Goal: Task Accomplishment & Management: Use online tool/utility

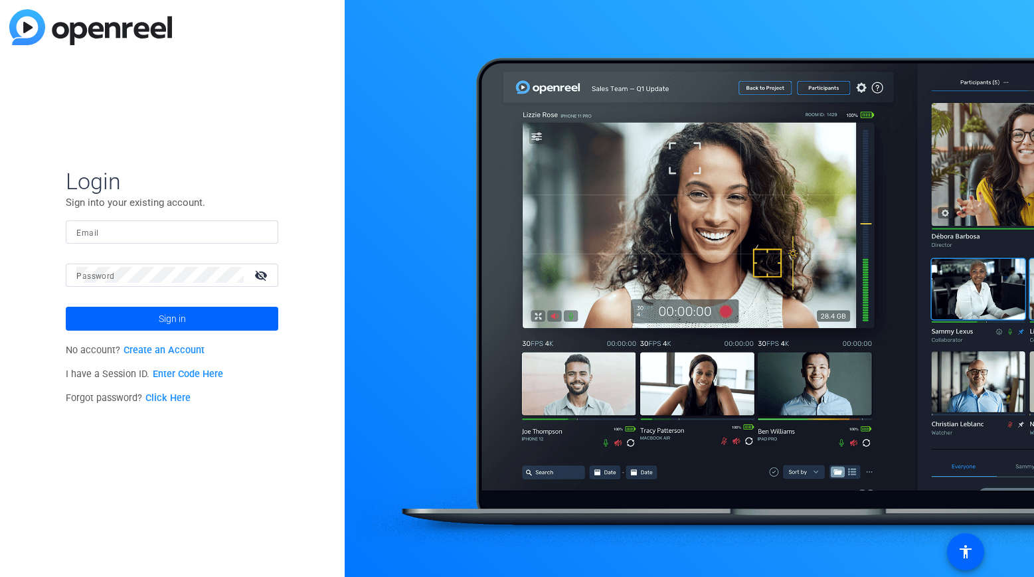
click at [108, 228] on input "Email" at bounding box center [171, 232] width 191 height 16
type input "[EMAIL_ADDRESS][DOMAIN_NAME]"
click at [66, 307] on button "Sign in" at bounding box center [172, 319] width 213 height 24
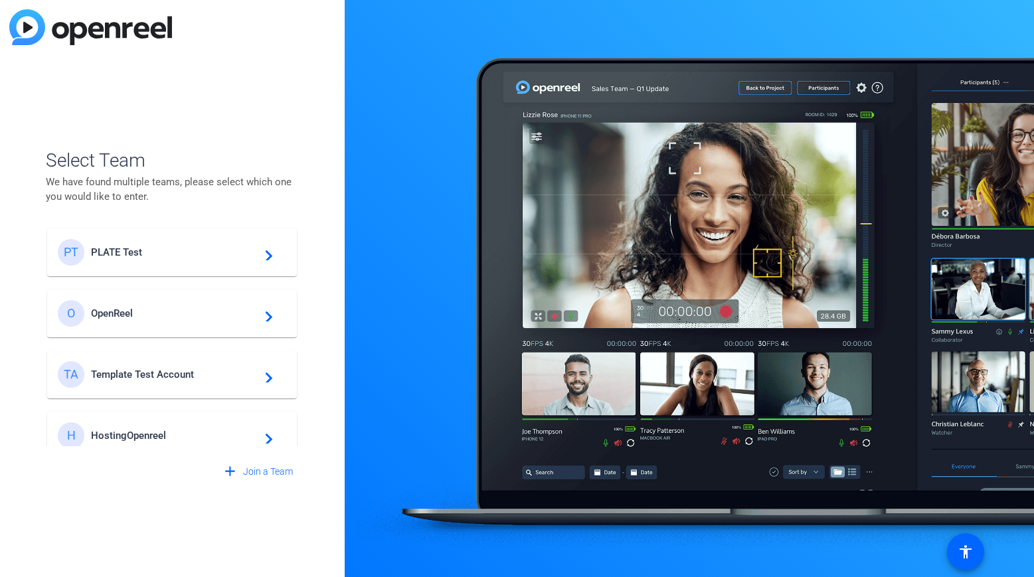
click at [173, 265] on div "PT PLATE Test navigate_next" at bounding box center [172, 252] width 228 height 27
click at [199, 145] on openreel-guest-select-account "Select Team We have found multiple teams, please select which one you would lik…" at bounding box center [172, 289] width 252 height 390
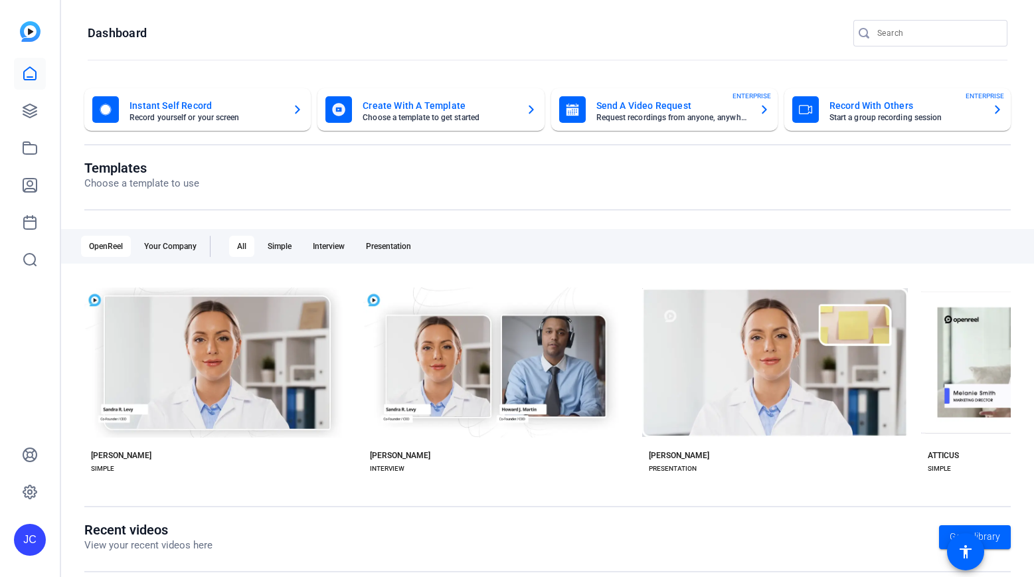
click at [234, 54] on openreel-divider-bar at bounding box center [548, 60] width 920 height 29
click at [24, 104] on icon at bounding box center [30, 111] width 16 height 16
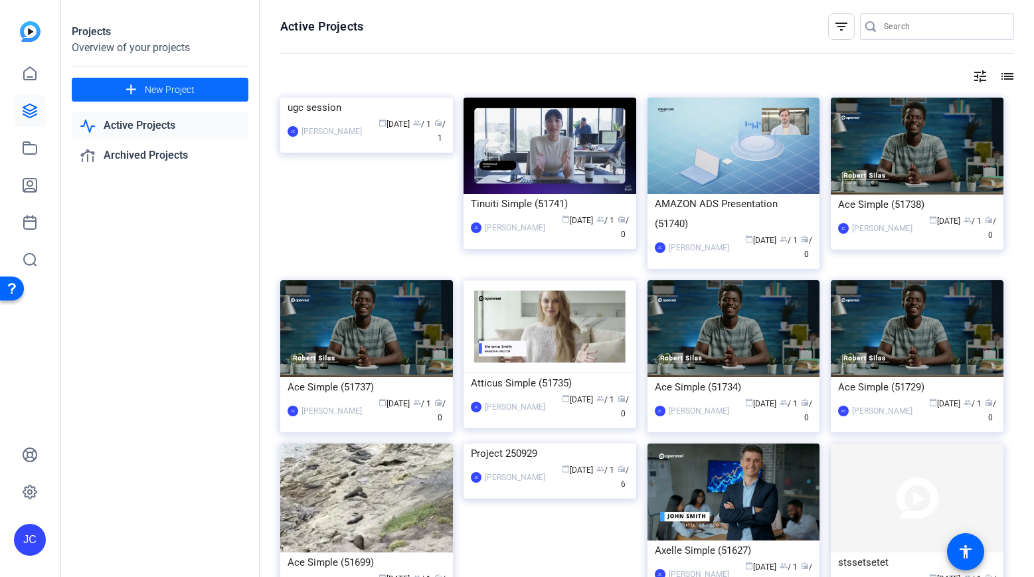
click at [203, 81] on span at bounding box center [160, 90] width 177 height 32
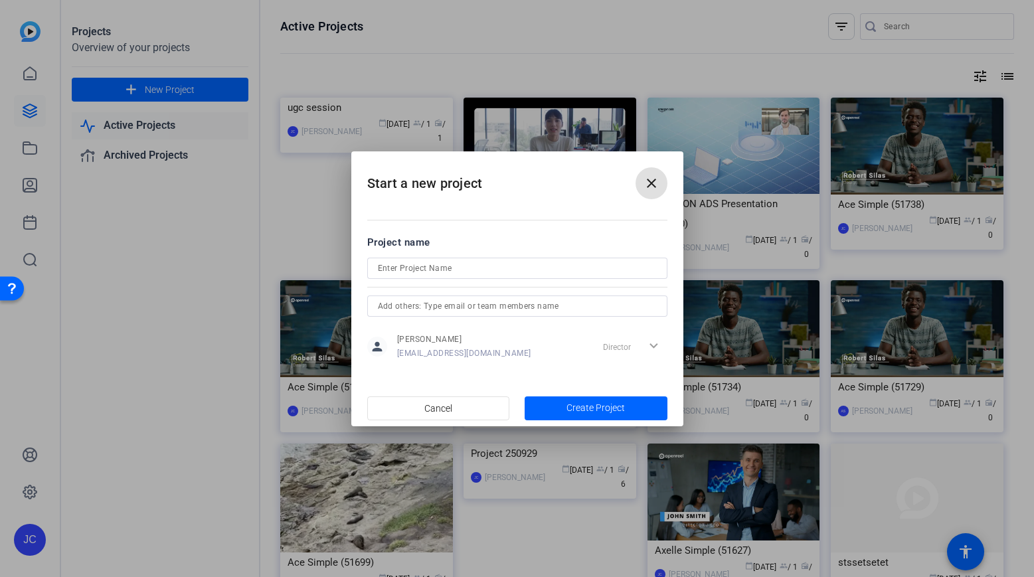
click at [413, 266] on input at bounding box center [517, 268] width 279 height 16
type input "Project 251003"
click at [553, 397] on span "button" at bounding box center [596, 409] width 143 height 32
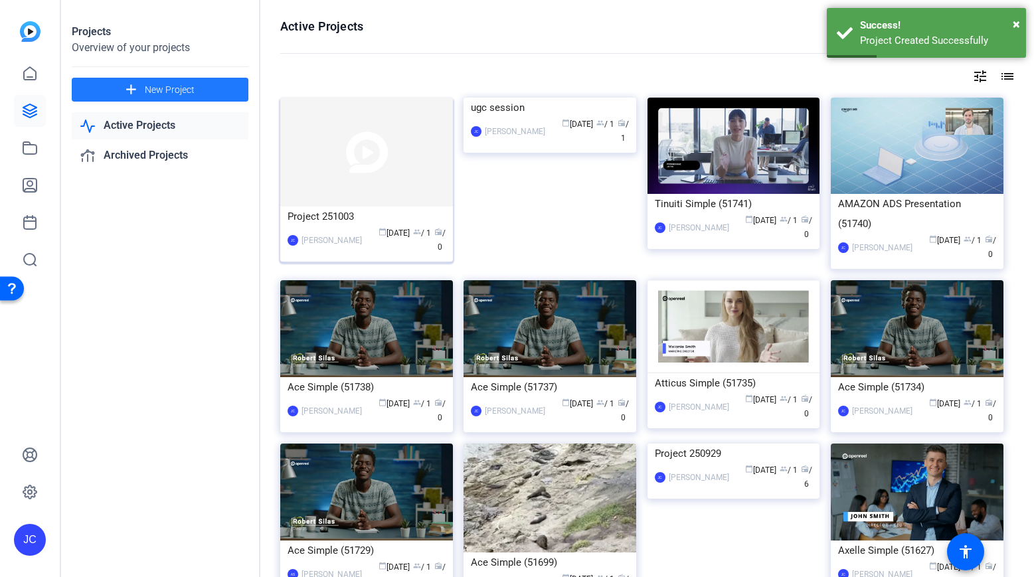
click at [379, 142] on img at bounding box center [366, 152] width 173 height 109
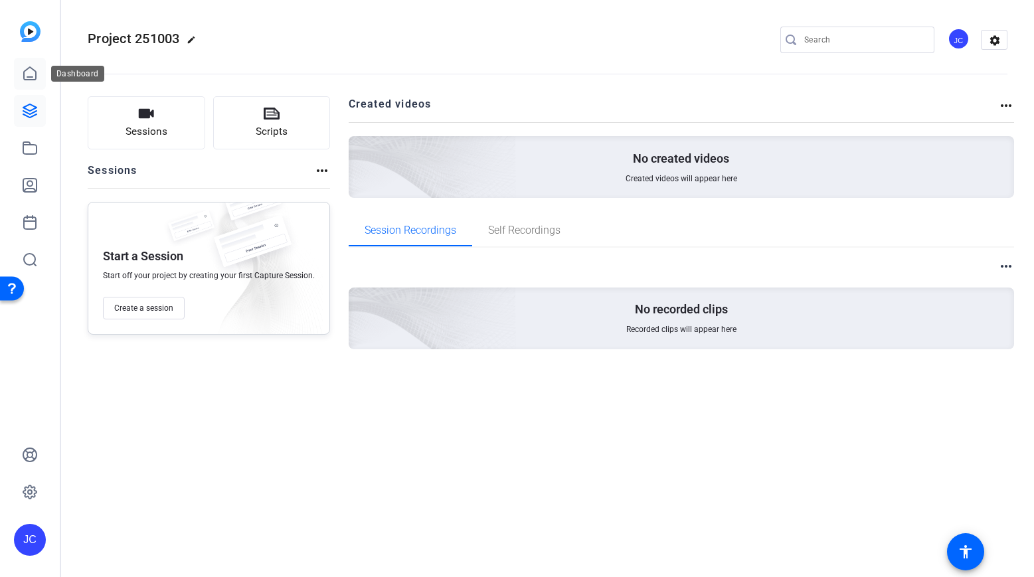
click at [35, 73] on icon at bounding box center [30, 73] width 12 height 13
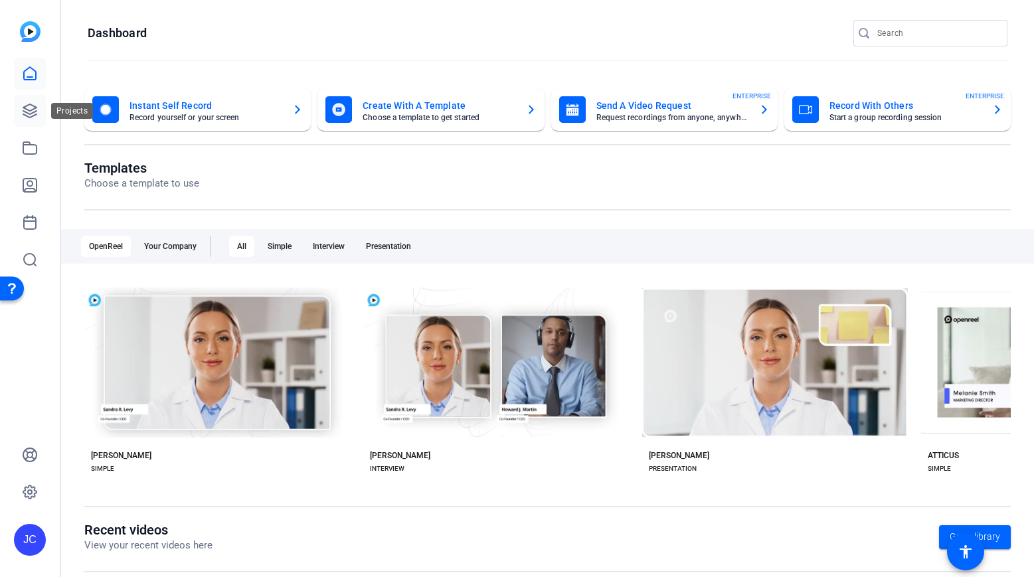
click at [25, 109] on icon at bounding box center [29, 110] width 13 height 13
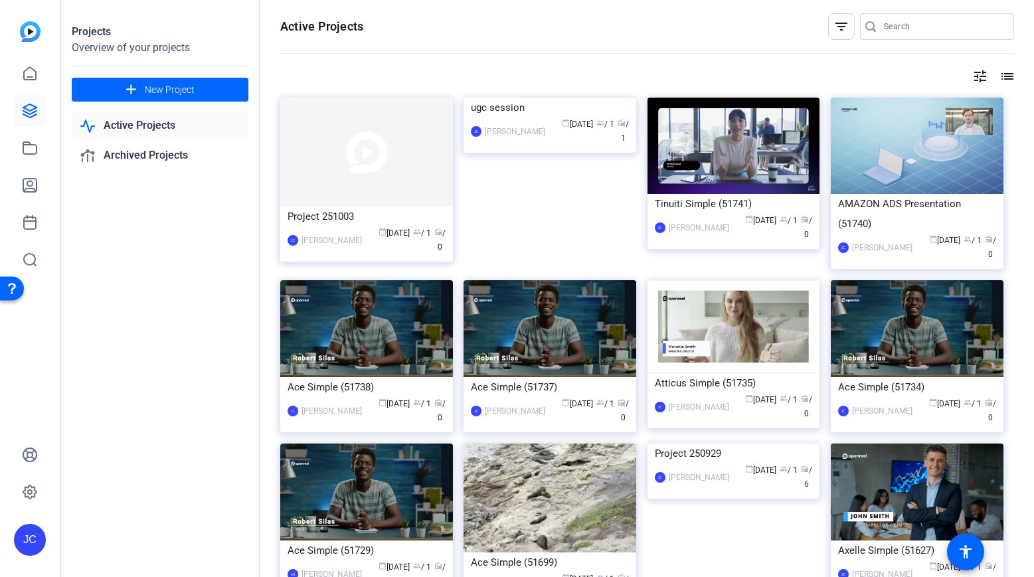
click at [27, 548] on div "JC" at bounding box center [30, 540] width 32 height 32
click at [151, 525] on mat-icon "logout" at bounding box center [159, 529] width 16 height 16
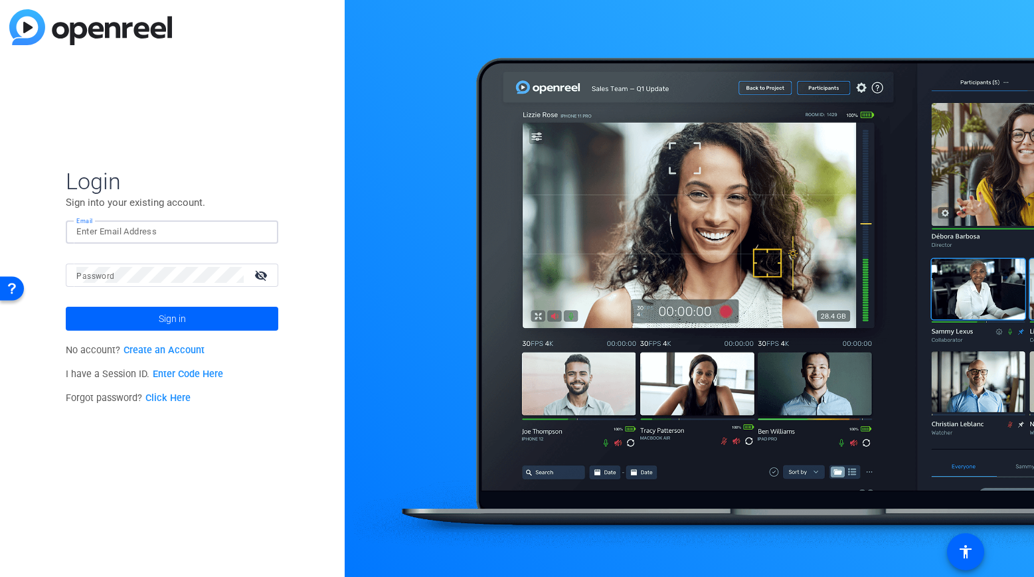
click at [219, 238] on input "Email" at bounding box center [171, 232] width 191 height 16
type input "[EMAIL_ADDRESS][DOMAIN_NAME]"
click at [66, 307] on button "Sign in" at bounding box center [172, 319] width 213 height 24
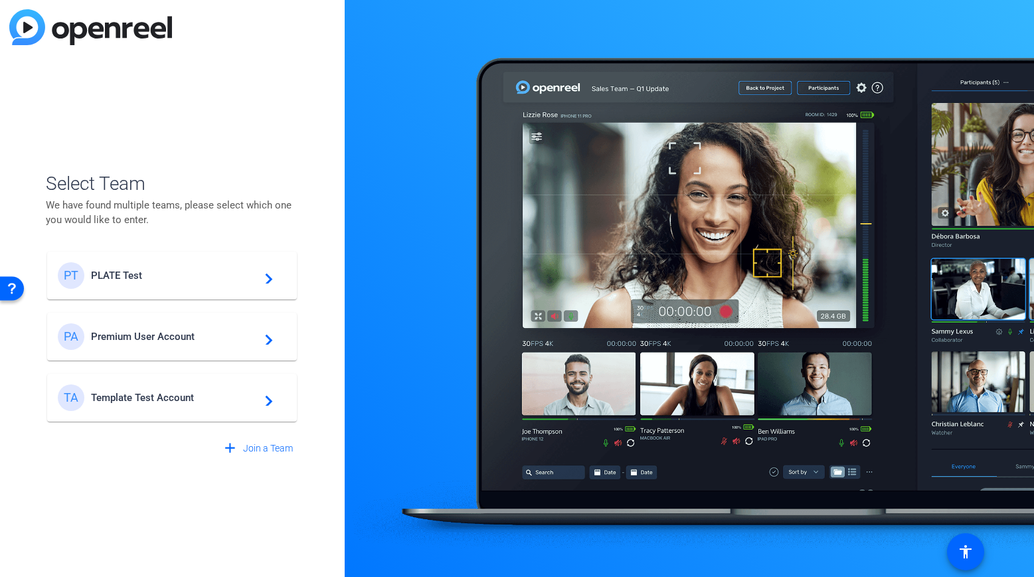
click at [222, 279] on span "PLATE Test" at bounding box center [174, 276] width 166 height 12
click at [275, 128] on openreel-guest-select-account "Select Team We have found multiple teams, please select which one you would lik…" at bounding box center [172, 288] width 252 height 343
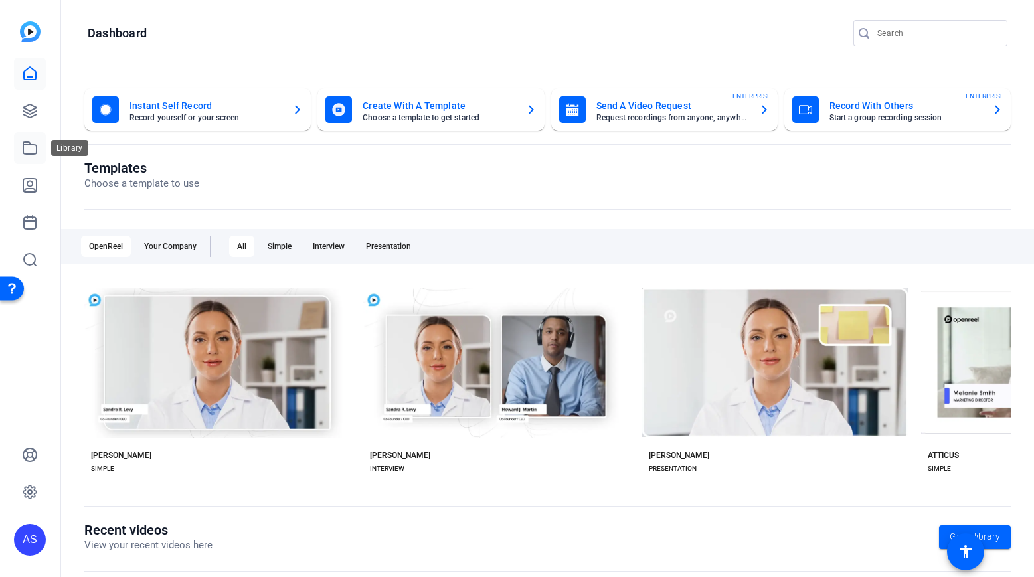
click at [29, 147] on icon at bounding box center [30, 148] width 16 height 16
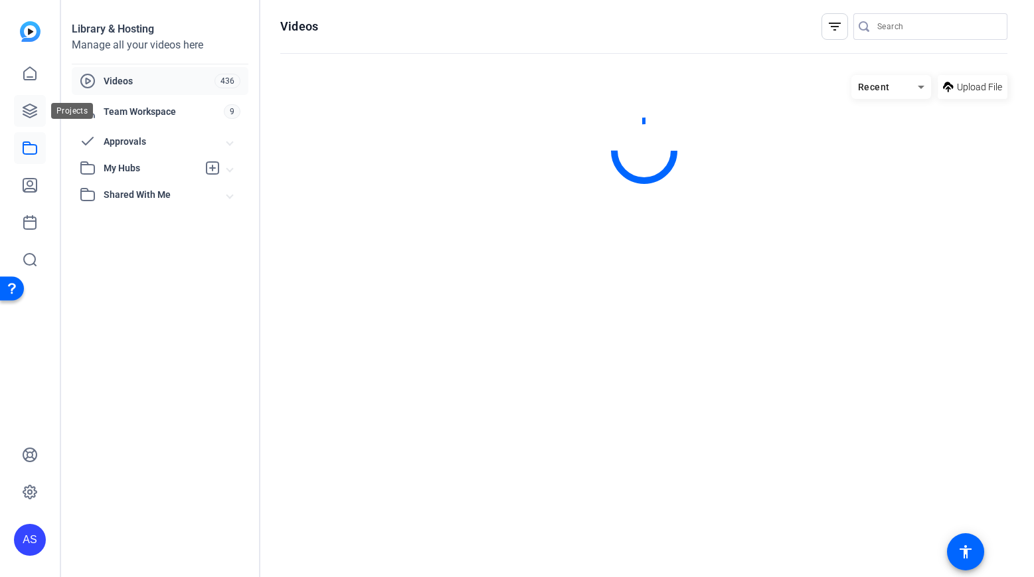
click at [41, 122] on link at bounding box center [30, 111] width 32 height 32
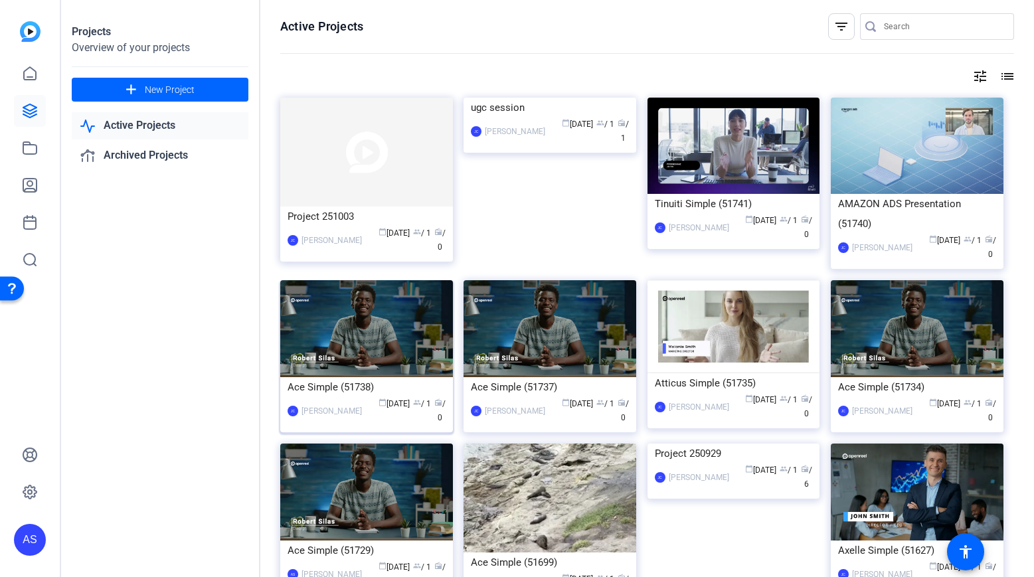
click at [394, 397] on div "calendar_today [DATE] group / 1 radio / 0" at bounding box center [407, 411] width 77 height 28
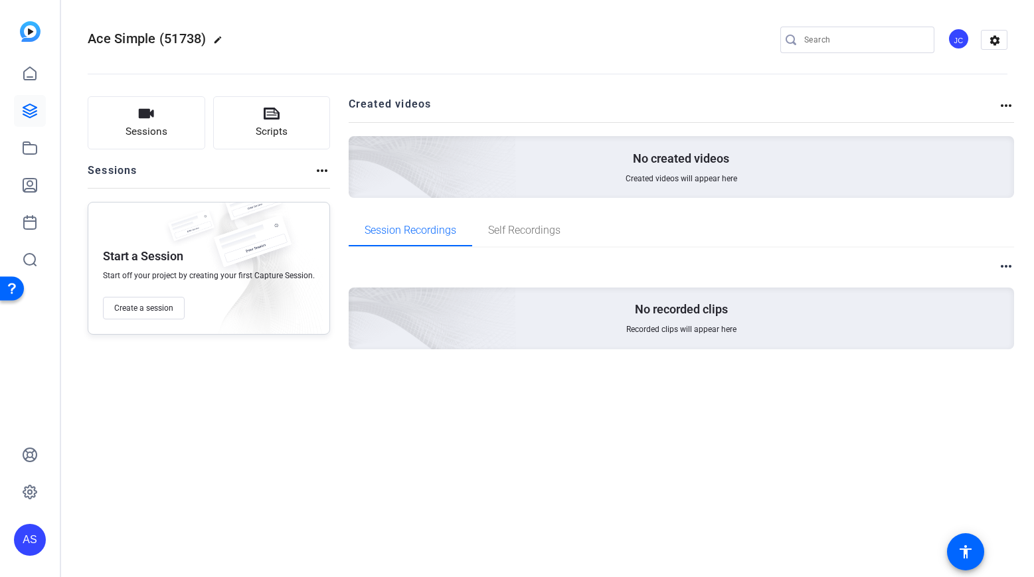
click at [31, 129] on div at bounding box center [30, 167] width 32 height 218
click at [32, 115] on icon at bounding box center [30, 111] width 16 height 16
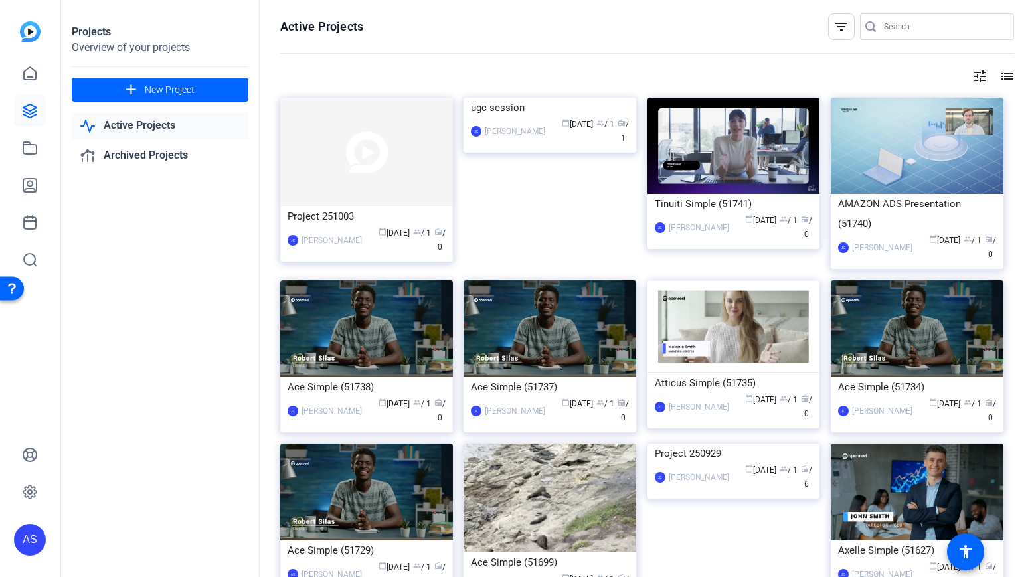
scroll to position [429, 0]
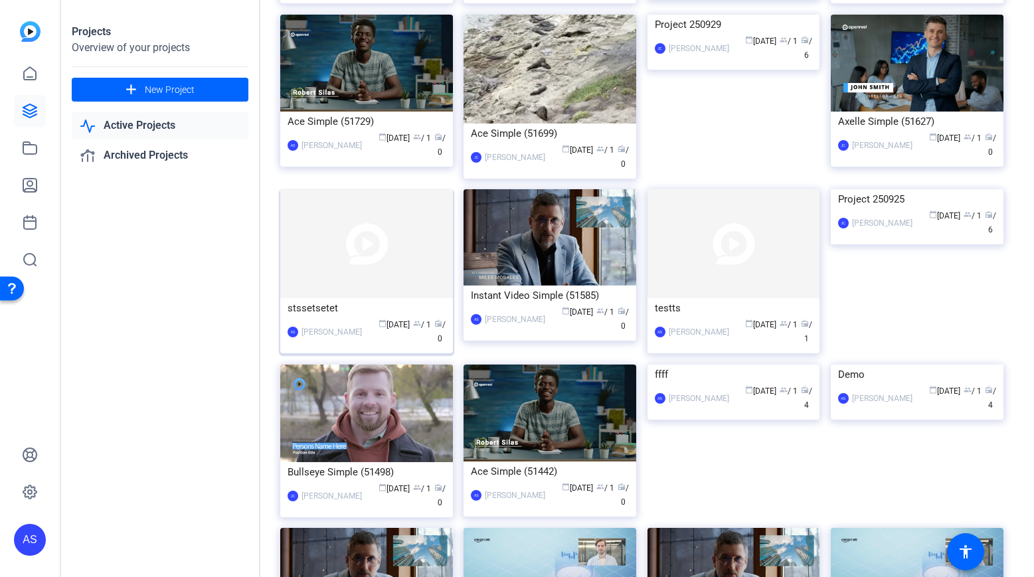
click at [373, 298] on div "stssetsetet" at bounding box center [367, 308] width 158 height 20
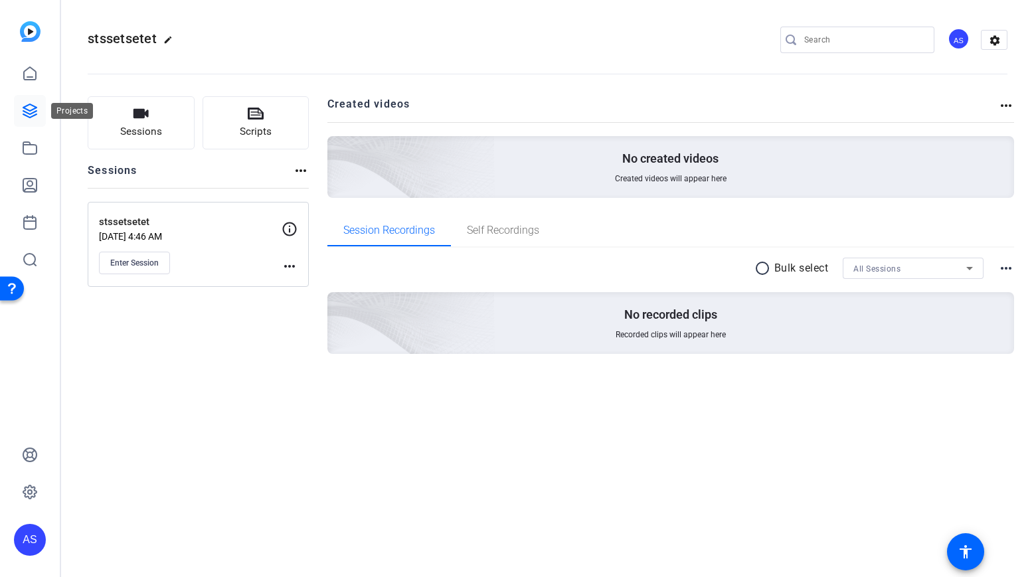
click at [28, 110] on icon at bounding box center [29, 110] width 13 height 13
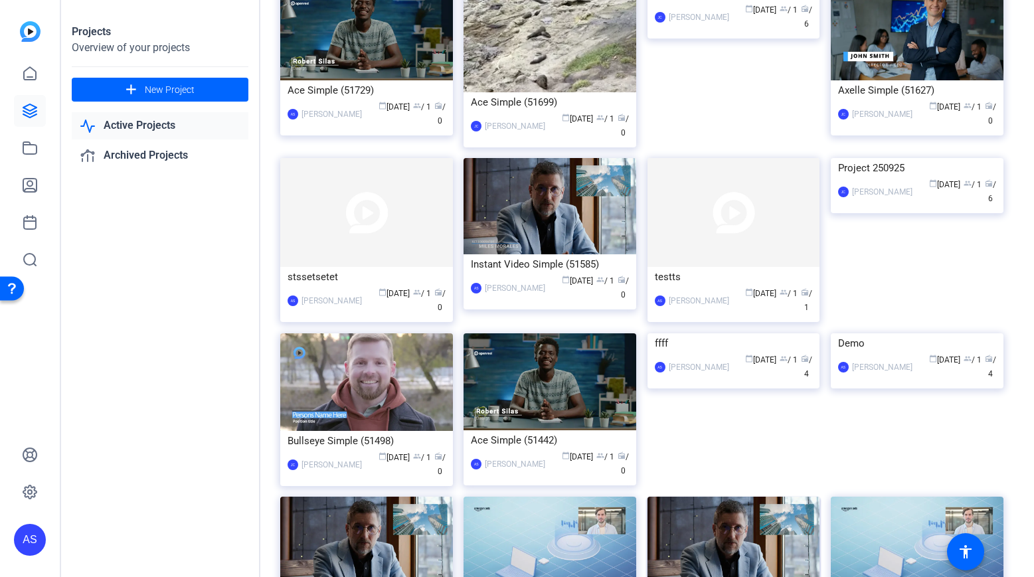
scroll to position [555, 0]
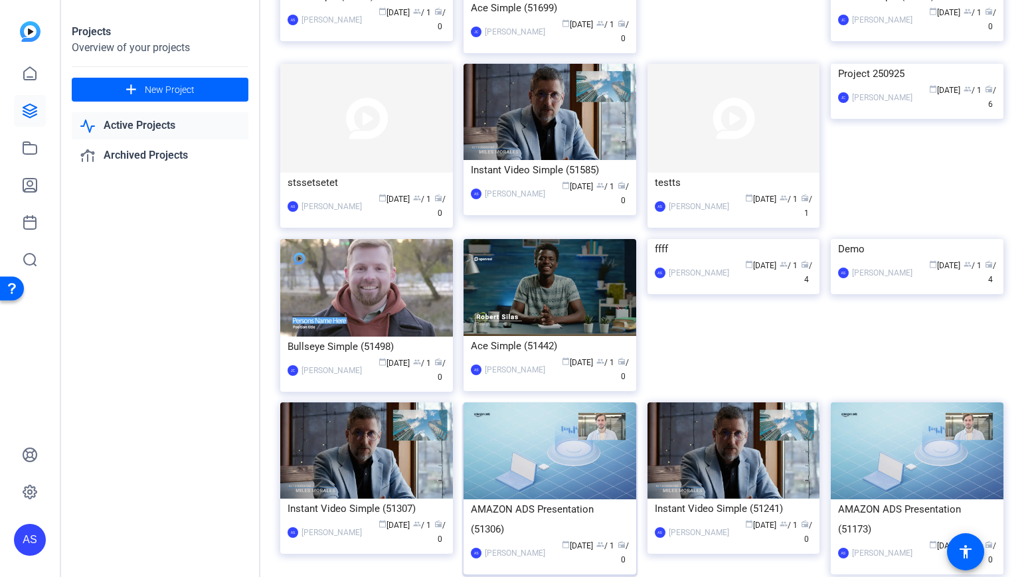
click at [482, 499] on div "AMAZON ADS Presentation (51306)" at bounding box center [550, 519] width 158 height 40
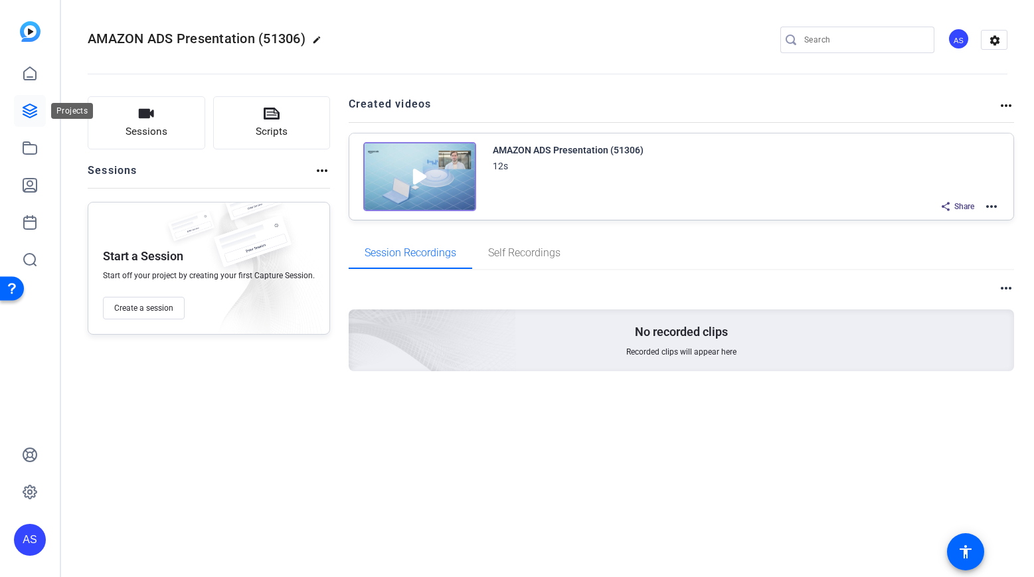
click at [35, 106] on icon at bounding box center [29, 110] width 13 height 13
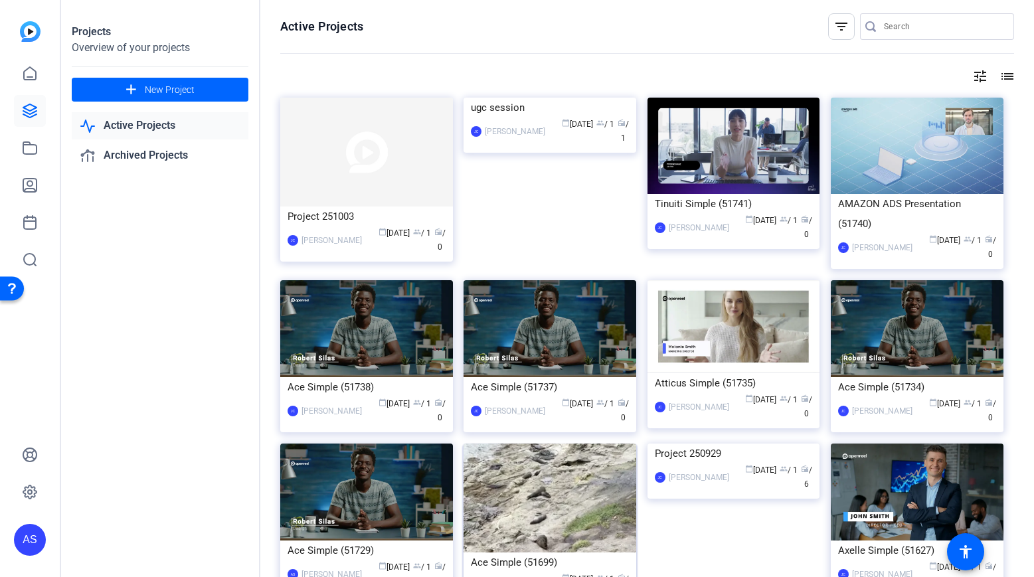
scroll to position [355, 0]
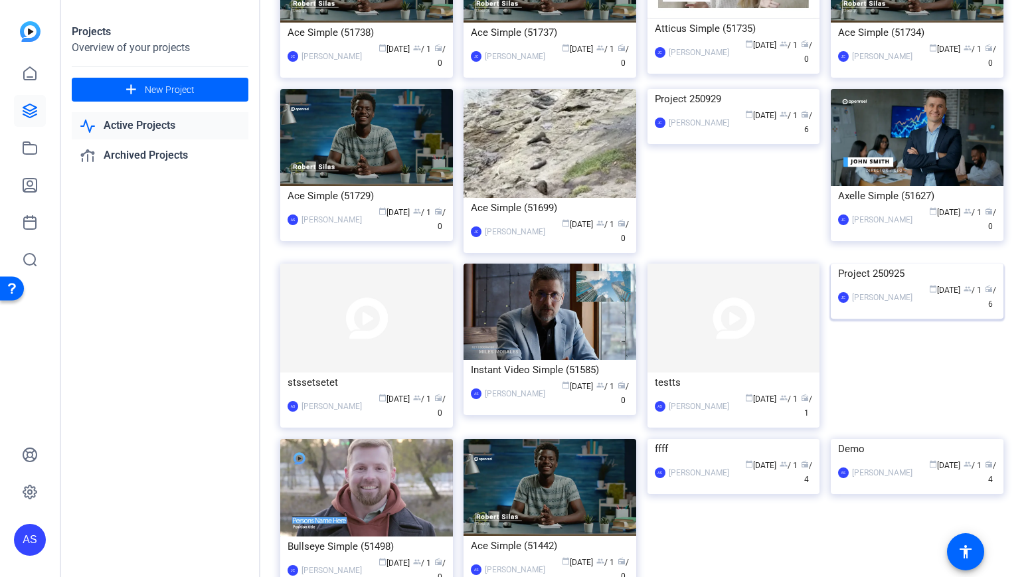
click at [911, 264] on img at bounding box center [917, 264] width 173 height 0
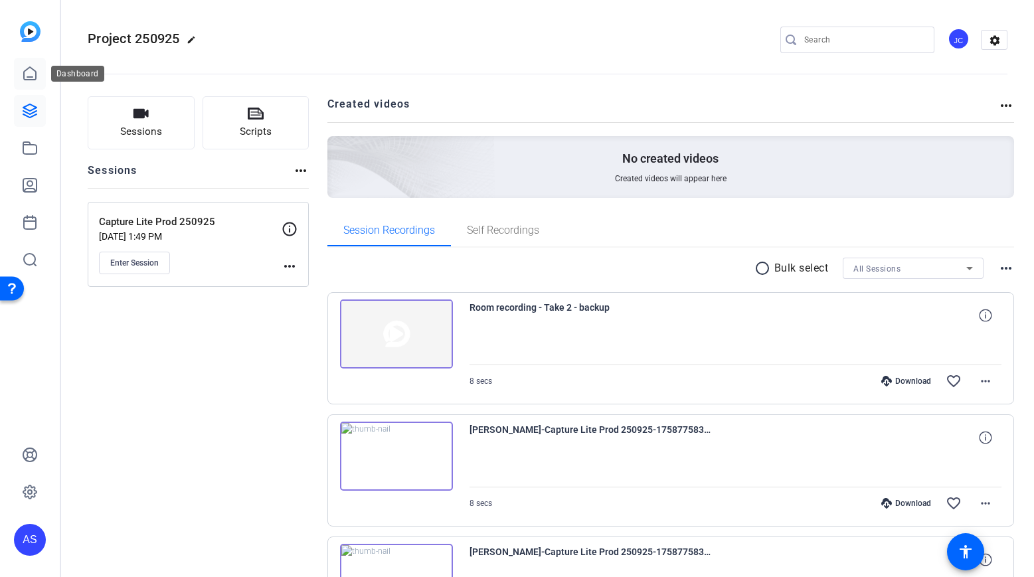
click at [32, 69] on icon at bounding box center [30, 73] width 12 height 13
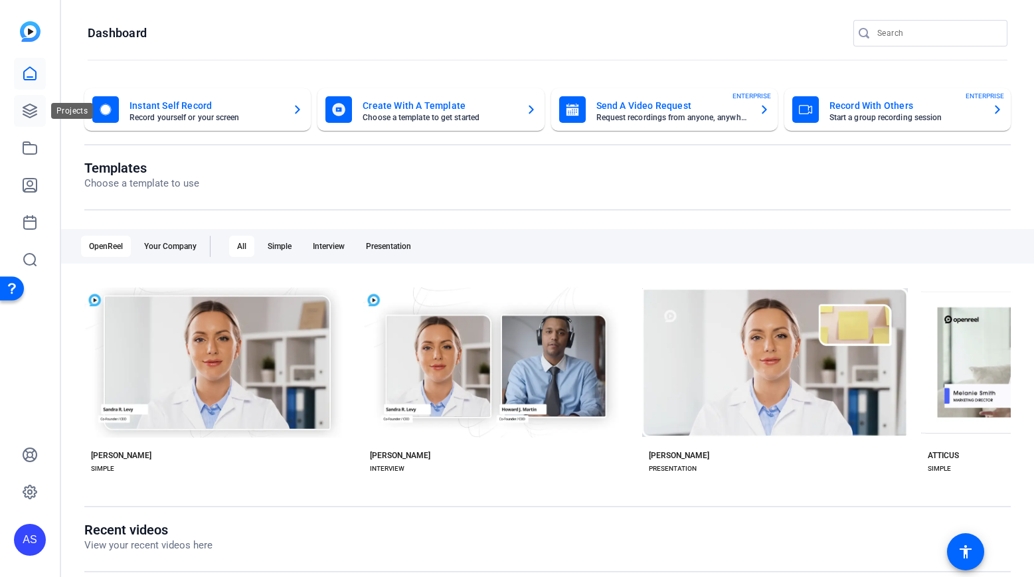
click at [31, 123] on link at bounding box center [30, 111] width 32 height 32
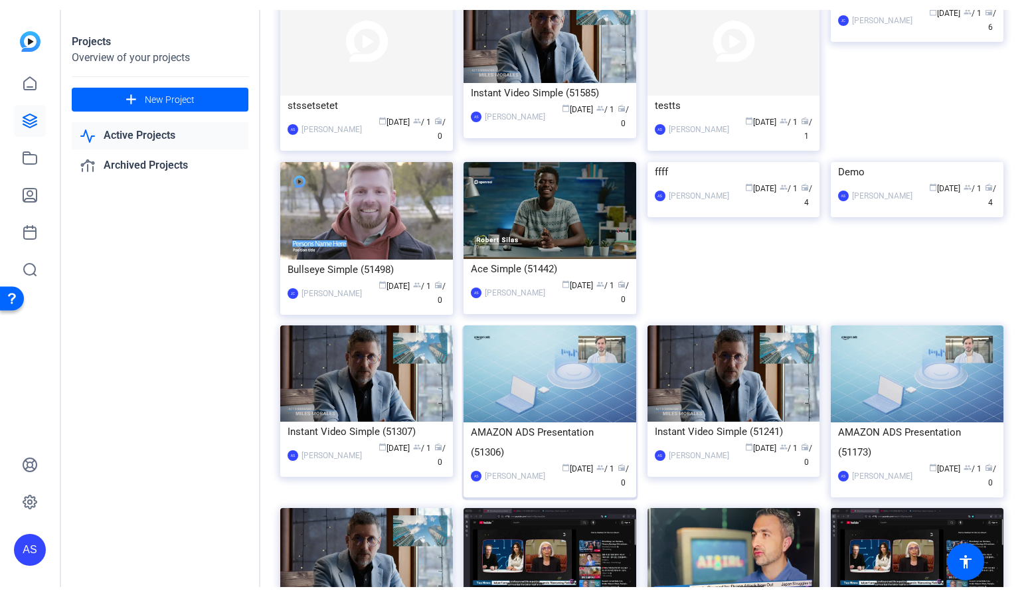
scroll to position [710, 0]
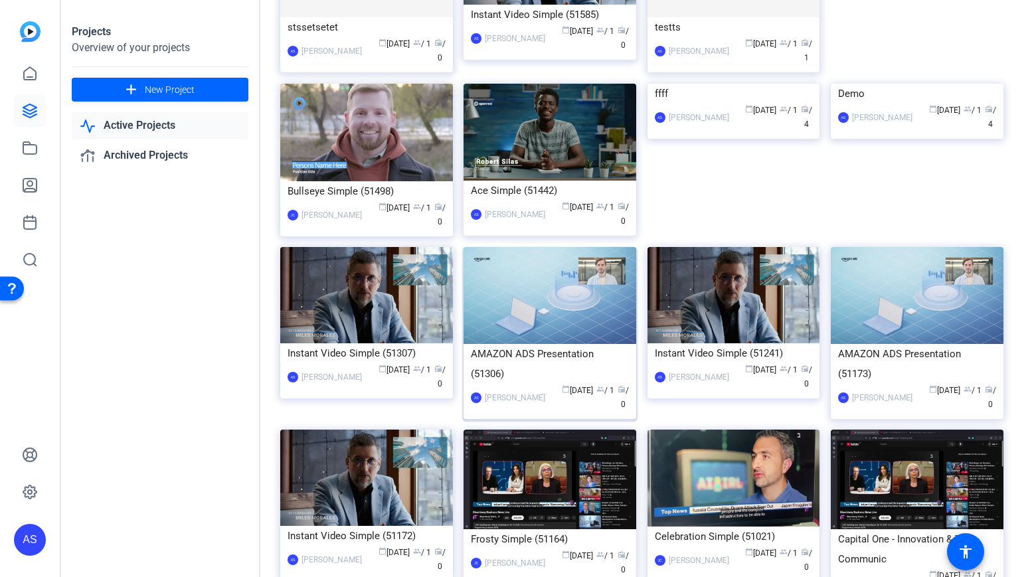
click at [538, 344] on div "AMAZON ADS Presentation (51306)" at bounding box center [550, 364] width 158 height 40
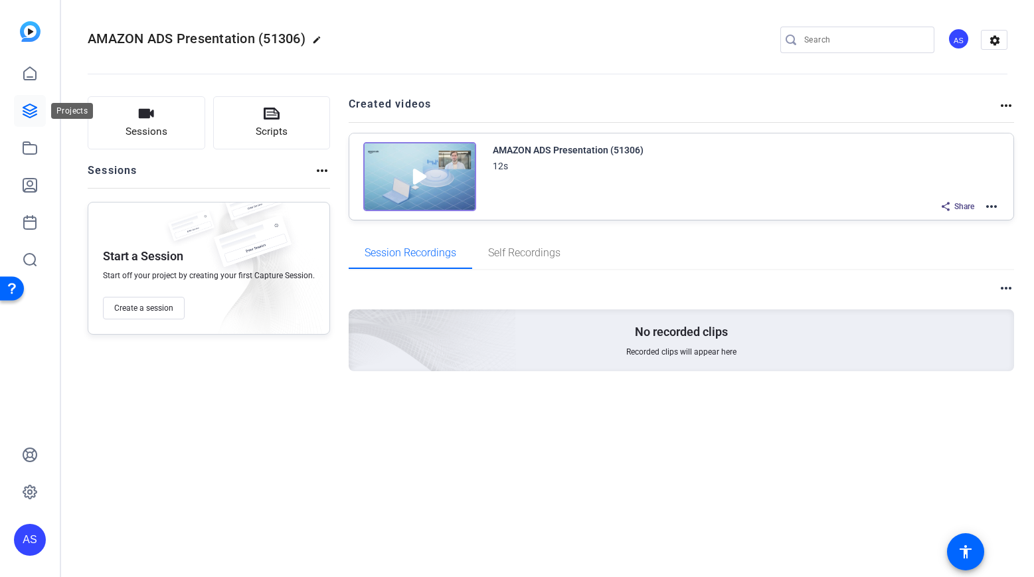
click at [31, 108] on icon at bounding box center [30, 111] width 16 height 16
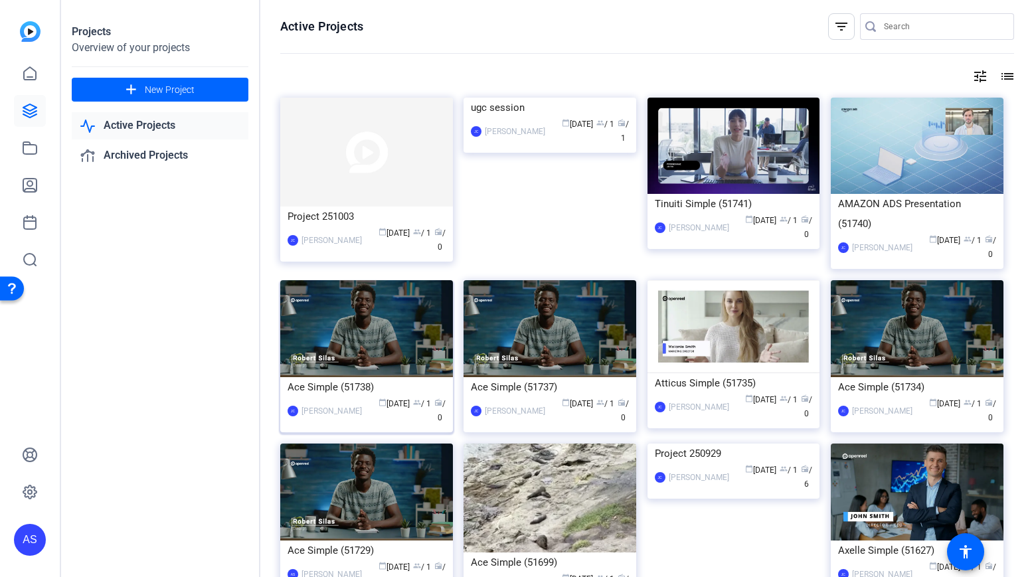
click at [438, 337] on img at bounding box center [366, 328] width 173 height 97
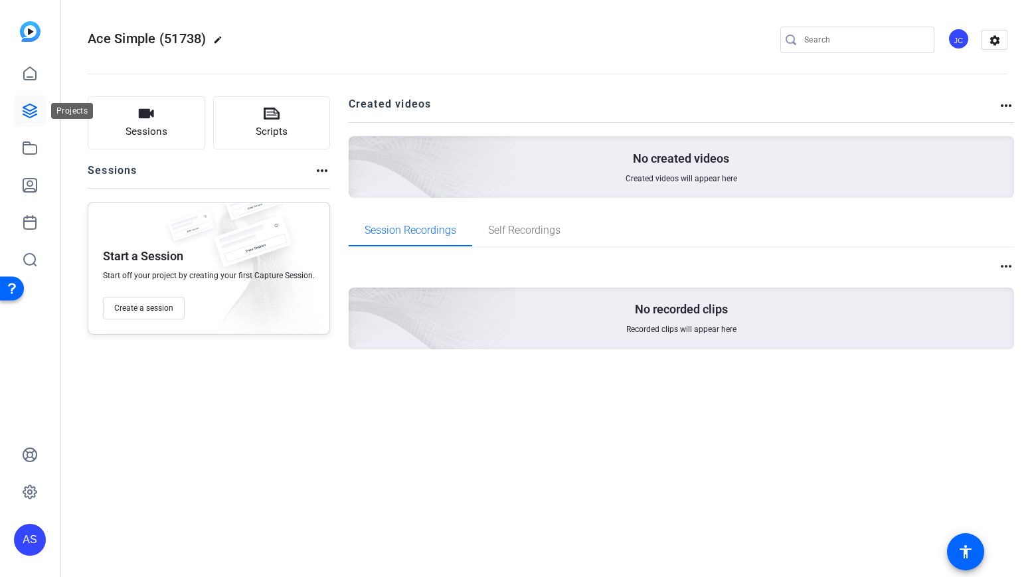
click at [34, 111] on icon at bounding box center [30, 111] width 16 height 16
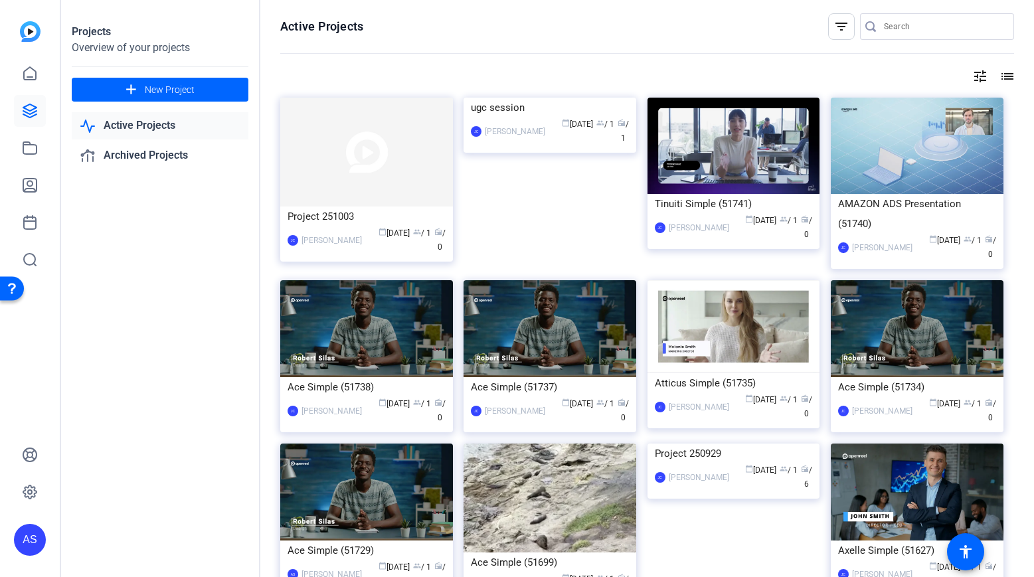
click at [118, 285] on div "Projects Overview of your projects add New Project Active Projects Archived Pro…" at bounding box center [160, 288] width 199 height 577
click at [140, 302] on div "Projects Overview of your projects add New Project Active Projects Archived Pro…" at bounding box center [160, 288] width 199 height 577
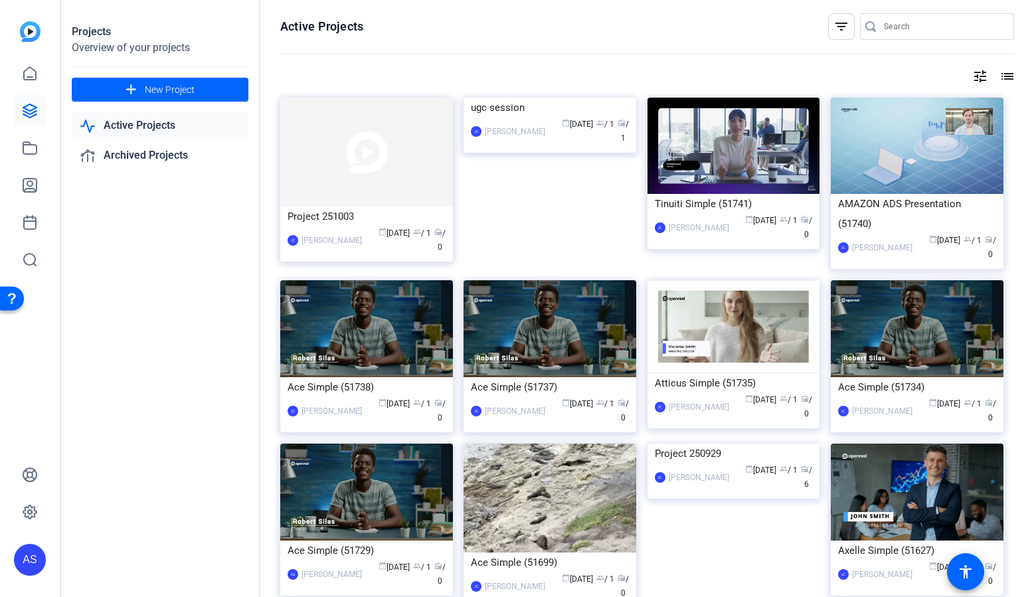
click at [140, 321] on div "Projects Overview of your projects add New Project Active Projects Archived Pro…" at bounding box center [160, 298] width 199 height 597
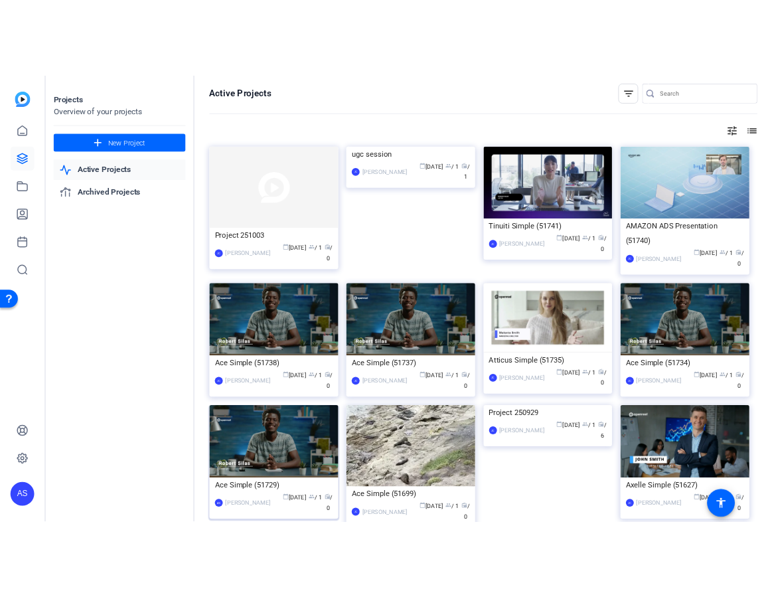
scroll to position [32, 0]
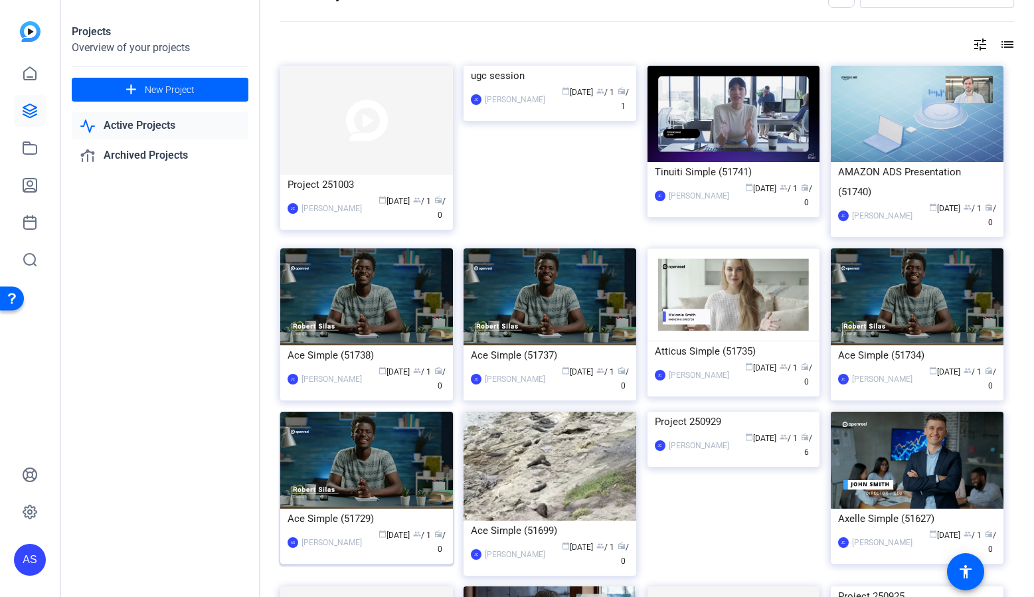
click at [328, 509] on div "Ace Simple (51729)" at bounding box center [367, 519] width 158 height 20
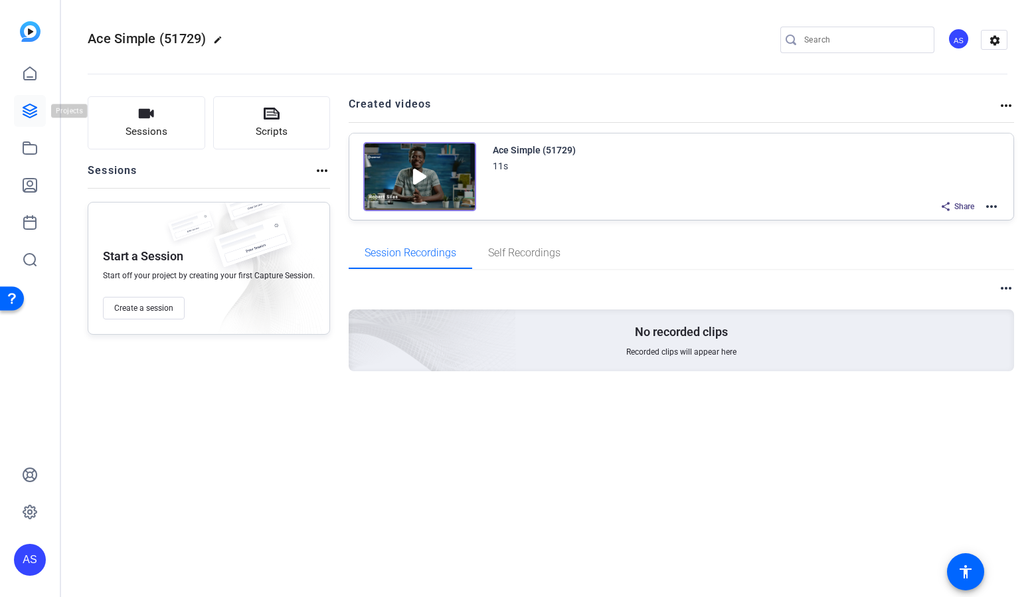
click at [28, 110] on icon at bounding box center [29, 110] width 13 height 13
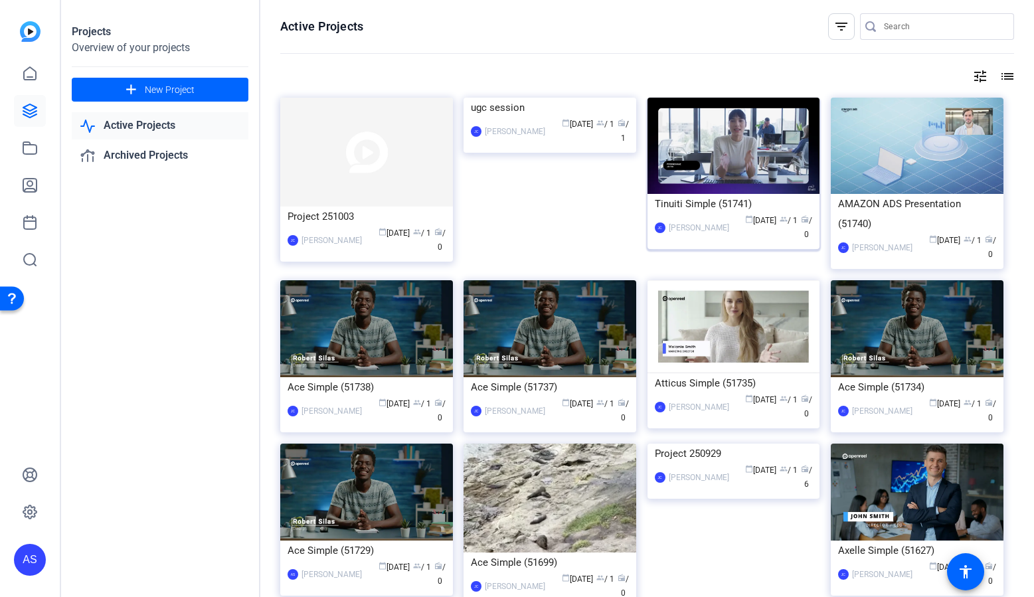
click at [682, 221] on div "[PERSON_NAME]" at bounding box center [699, 227] width 60 height 13
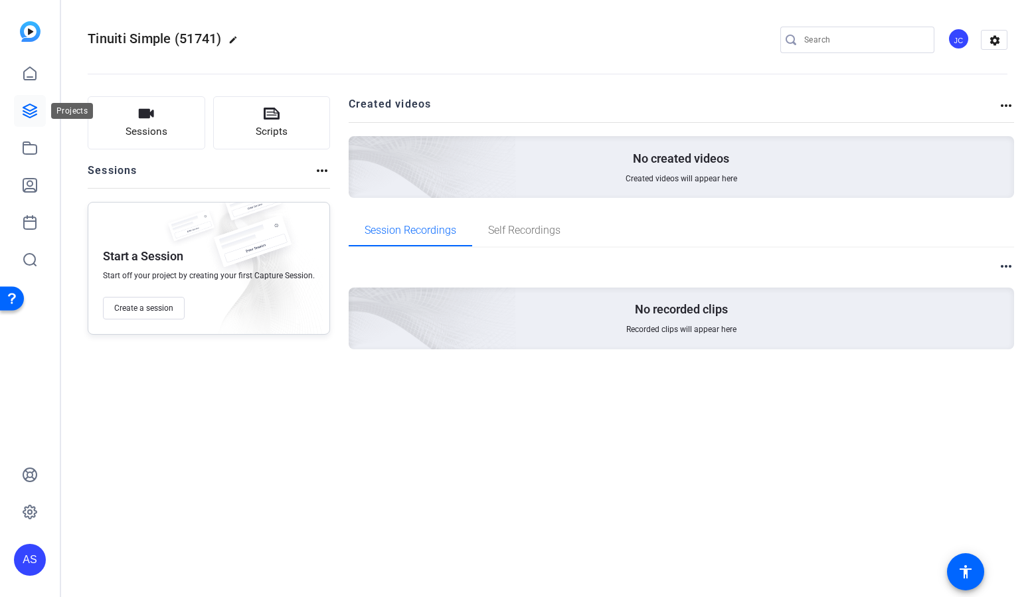
click at [28, 114] on icon at bounding box center [29, 110] width 13 height 13
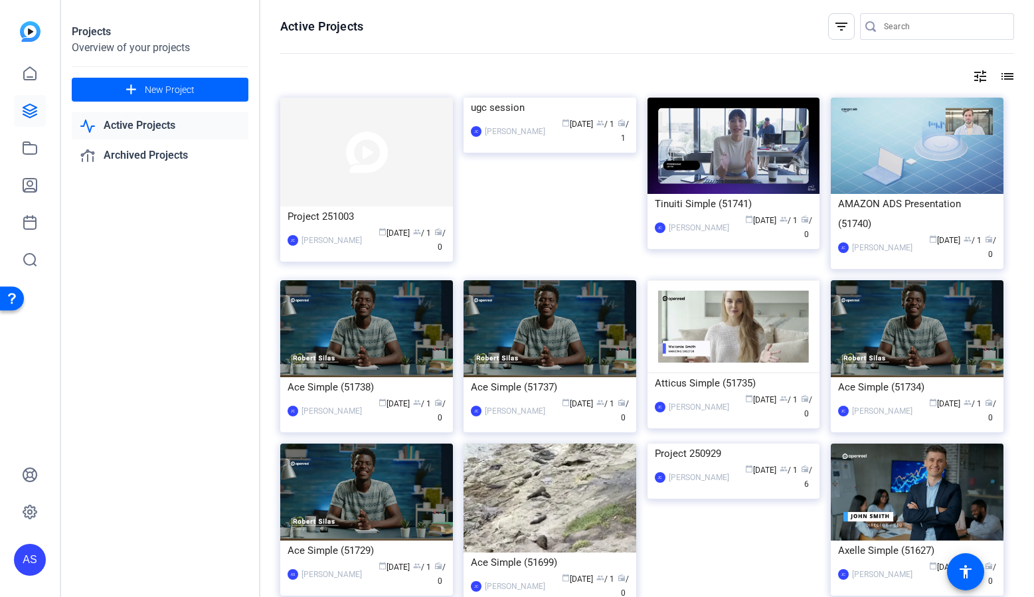
click at [169, 327] on div "Projects Overview of your projects add New Project Active Projects Archived Pro…" at bounding box center [160, 298] width 199 height 597
click at [696, 221] on div "[PERSON_NAME]" at bounding box center [699, 227] width 60 height 13
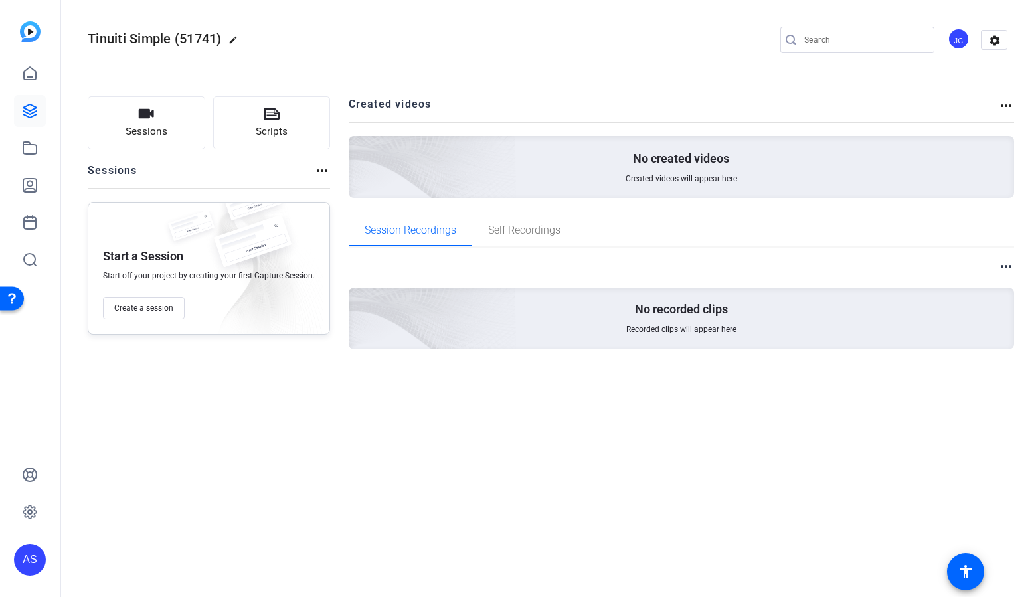
click at [957, 41] on div "JC" at bounding box center [959, 39] width 22 height 22
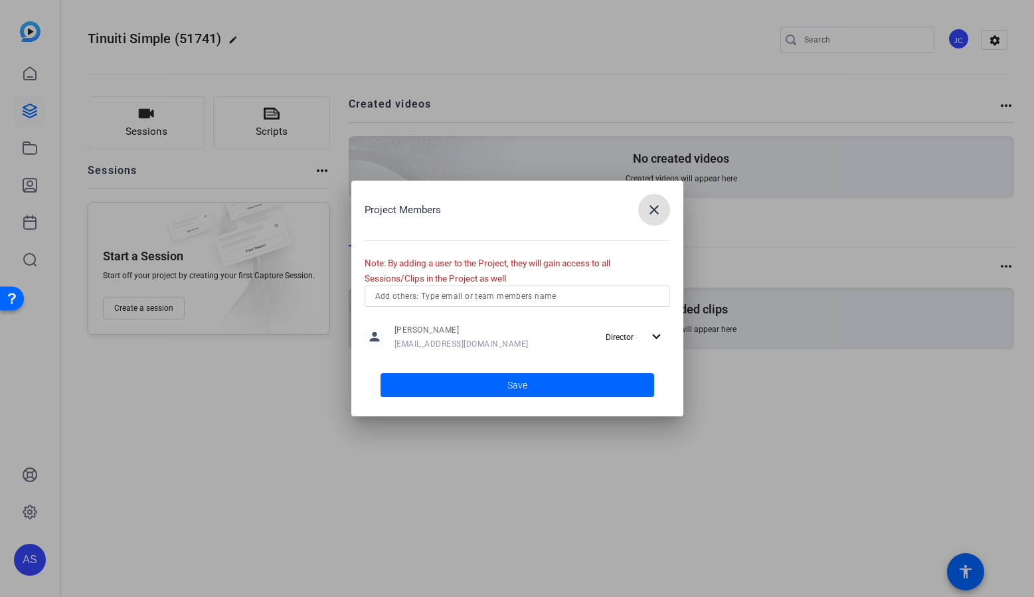
click at [561, 302] on input "text" at bounding box center [517, 296] width 284 height 16
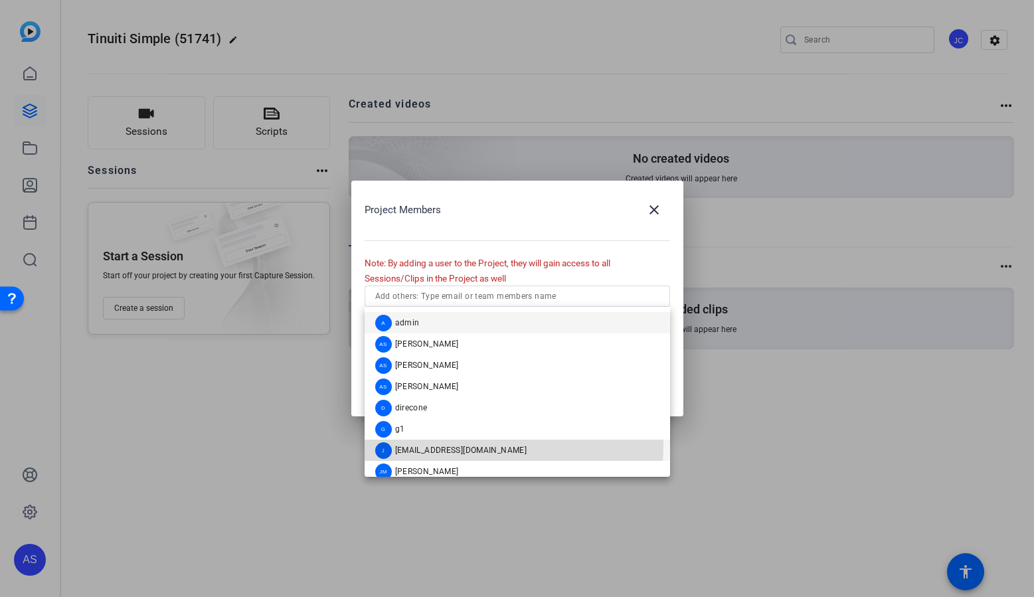
click at [473, 445] on span "[EMAIL_ADDRESS][DOMAIN_NAME]" at bounding box center [461, 450] width 132 height 11
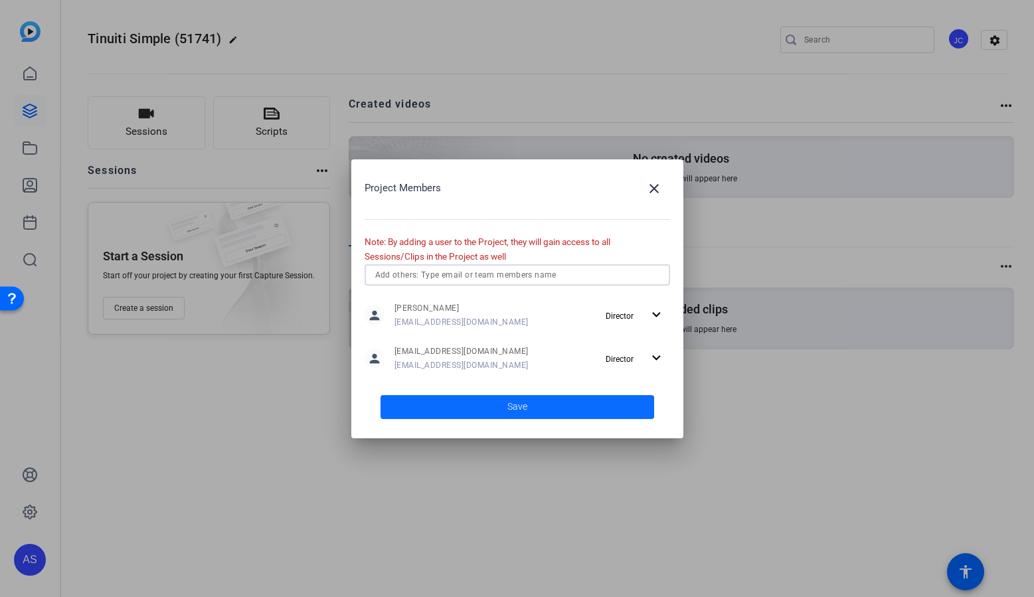
click at [511, 407] on span "Save" at bounding box center [517, 407] width 20 height 14
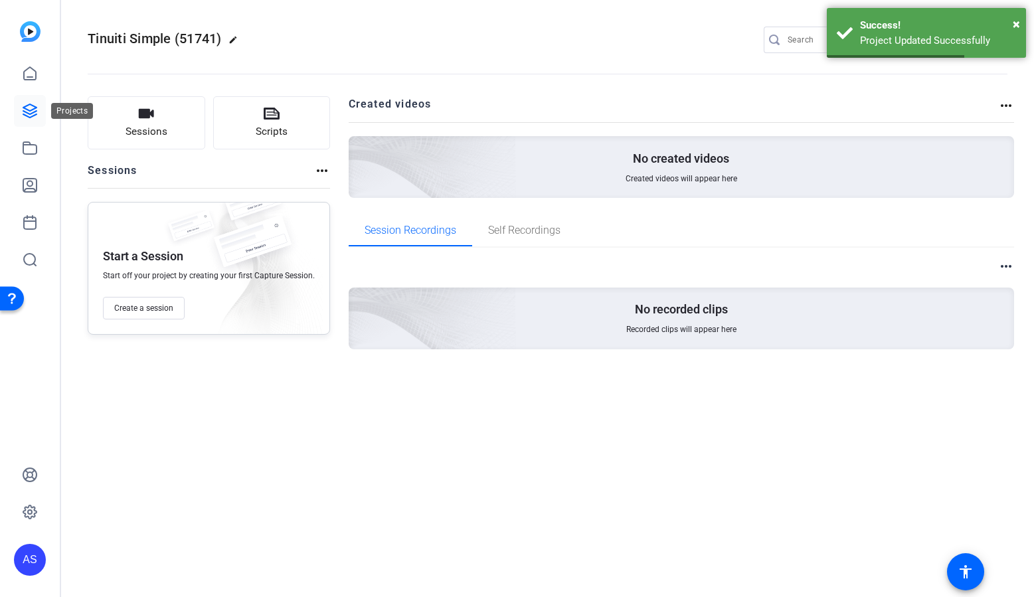
click at [33, 109] on icon at bounding box center [29, 110] width 13 height 13
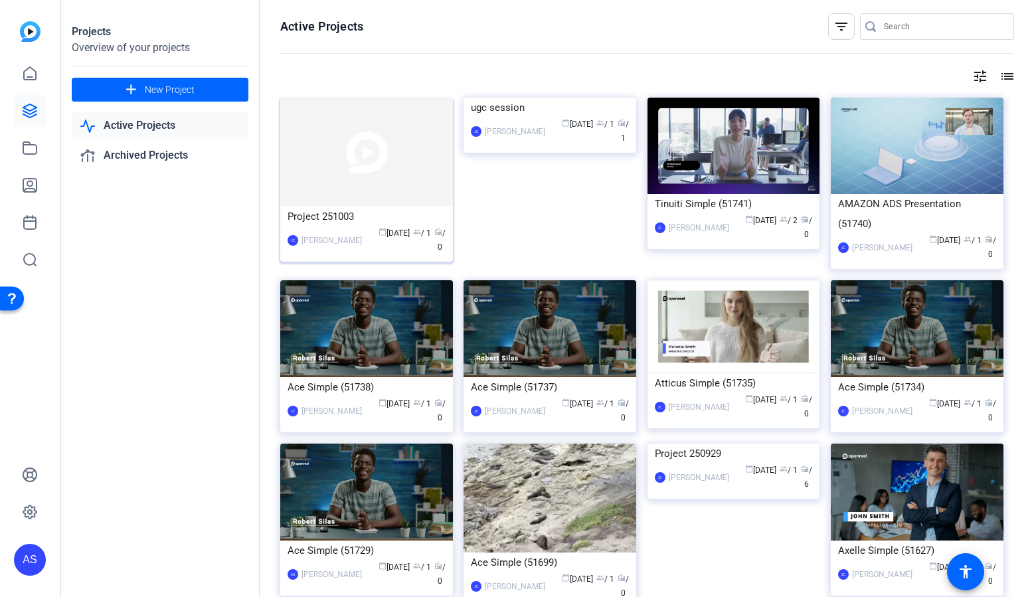
click at [301, 183] on img at bounding box center [366, 152] width 173 height 109
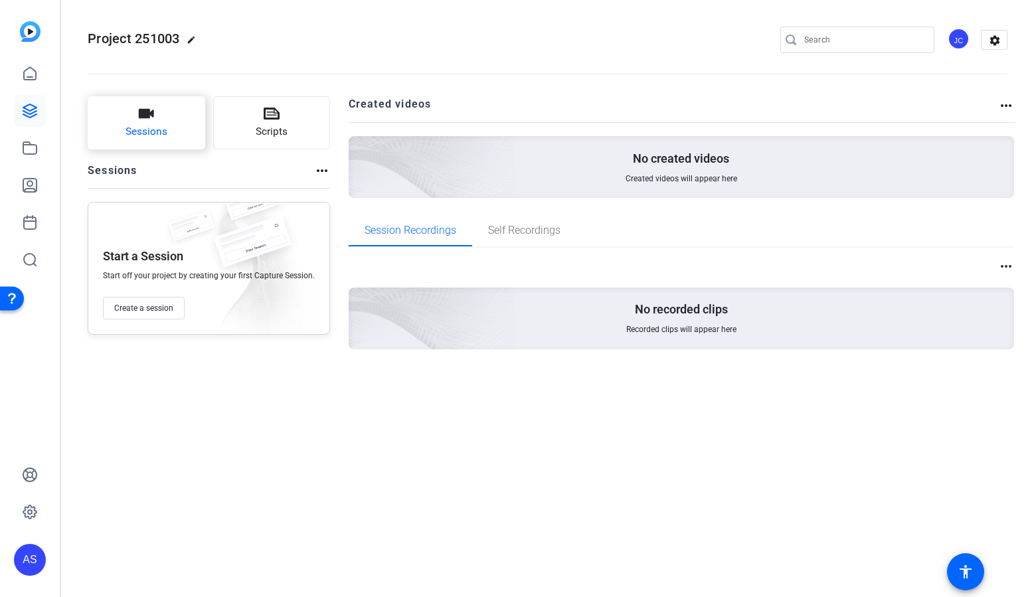
click at [131, 137] on span "Sessions" at bounding box center [147, 131] width 42 height 15
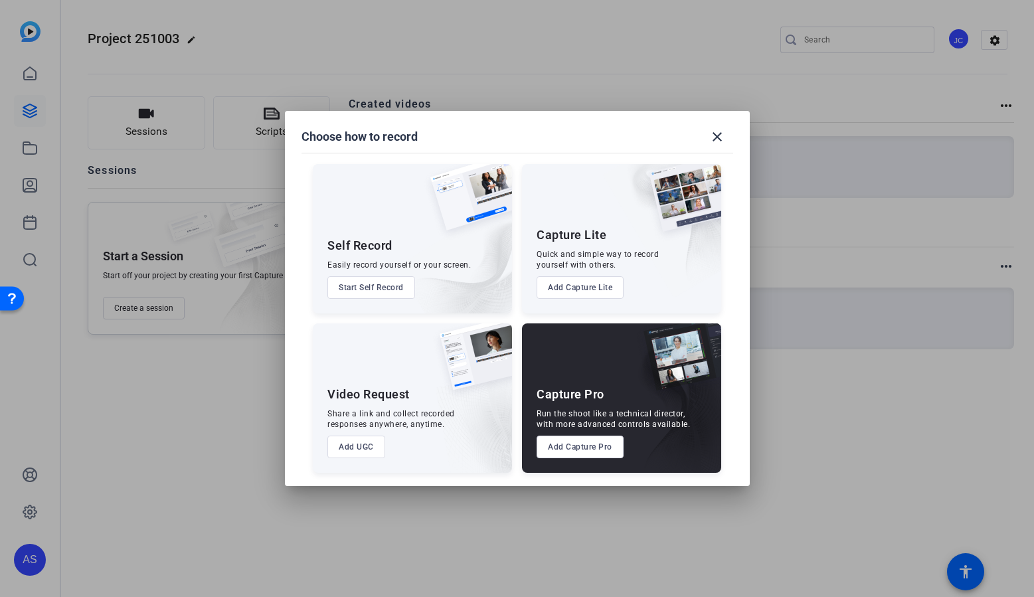
click at [571, 274] on div "Capture Lite Quick and simple way to record yourself with others. Add Capture L…" at bounding box center [621, 238] width 199 height 149
click at [571, 283] on button "Add Capture Lite" at bounding box center [580, 287] width 87 height 23
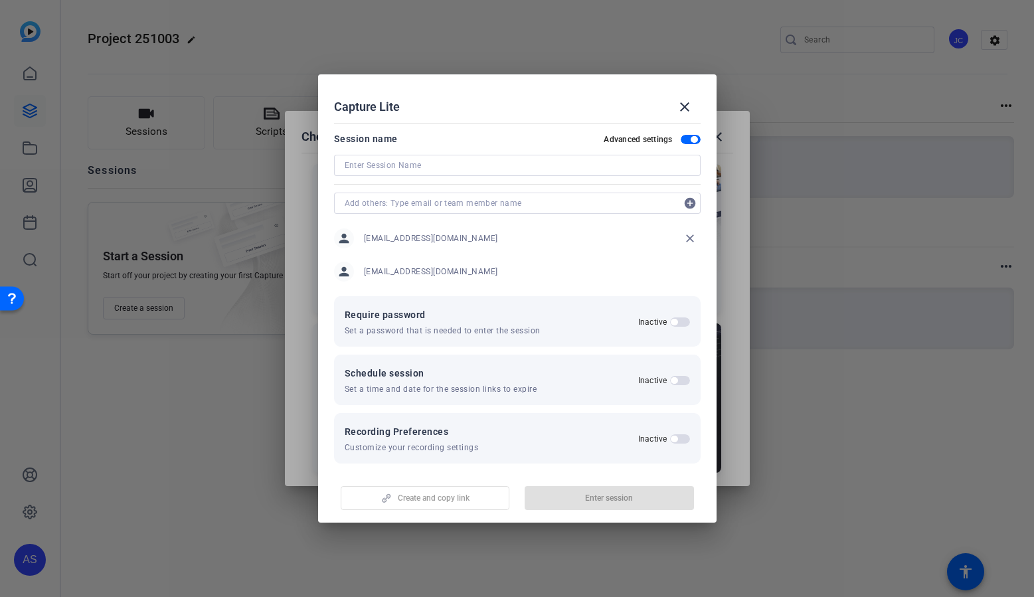
click at [424, 165] on input at bounding box center [517, 165] width 345 height 16
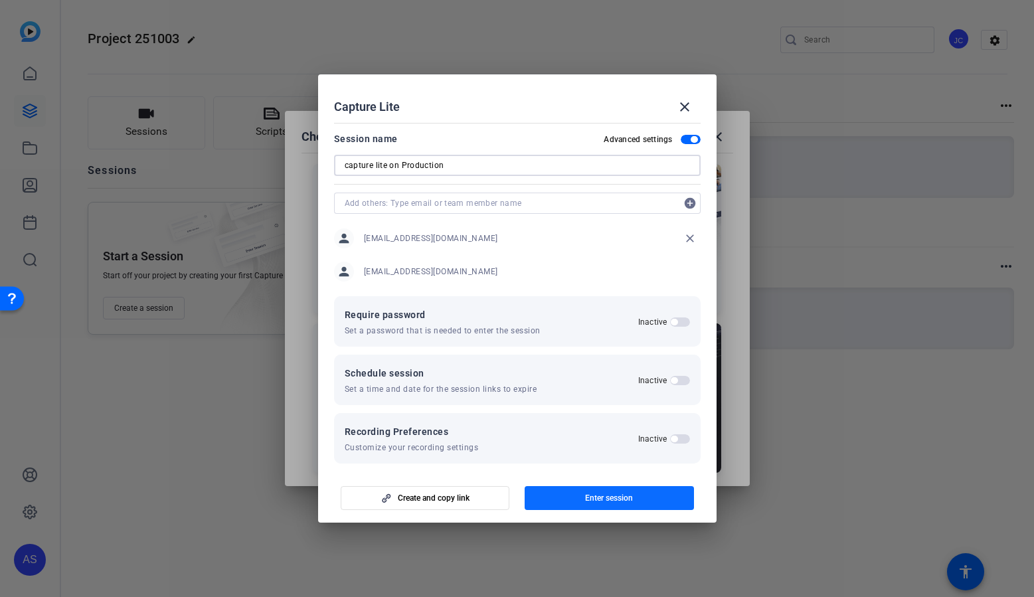
type input "capture lite on Production"
click at [606, 497] on span "Enter session" at bounding box center [609, 498] width 48 height 11
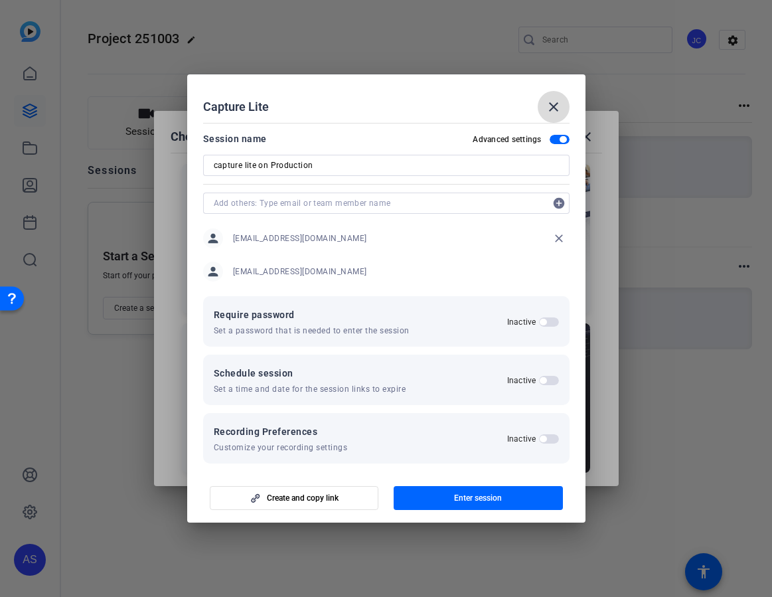
click at [553, 114] on mat-icon "close" at bounding box center [554, 107] width 16 height 16
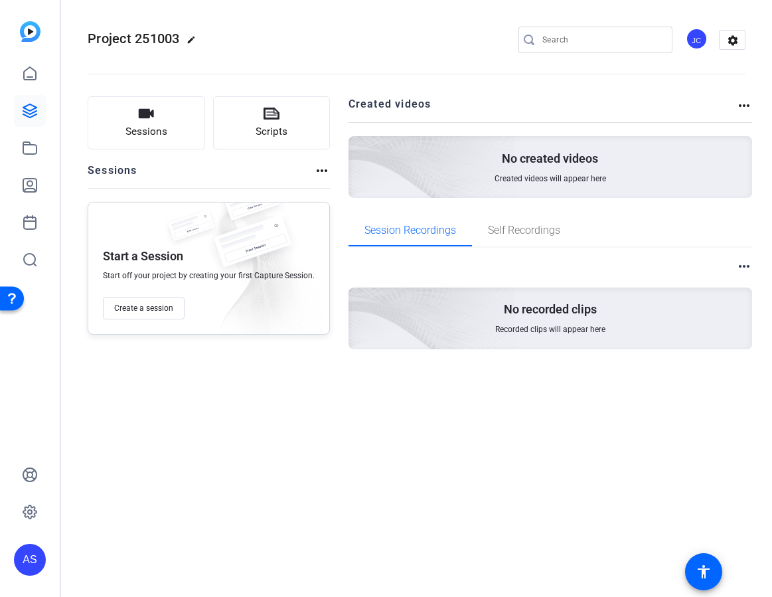
click at [262, 424] on div "Project 251003 edit JC settings Sessions Scripts Sessions more_horiz Start a Se…" at bounding box center [416, 298] width 711 height 597
click at [178, 143] on button "Sessions" at bounding box center [147, 122] width 118 height 53
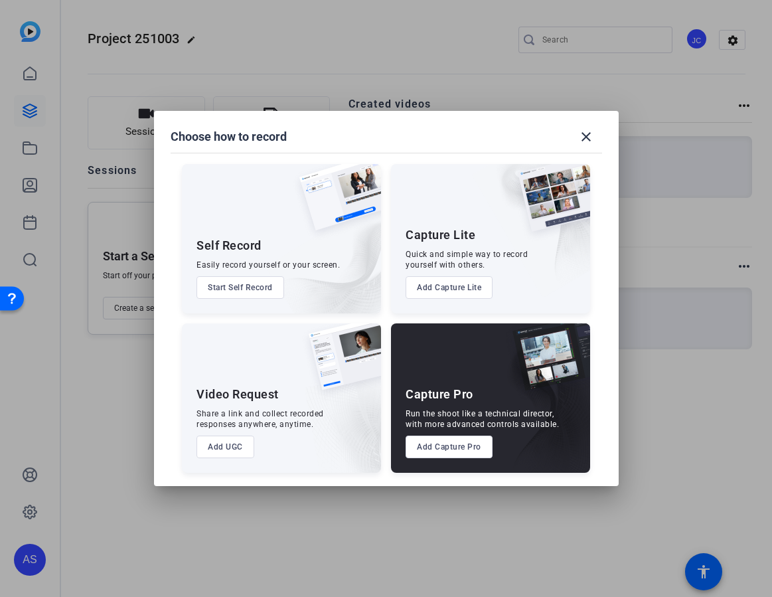
click at [468, 285] on button "Add Capture Lite" at bounding box center [449, 287] width 87 height 23
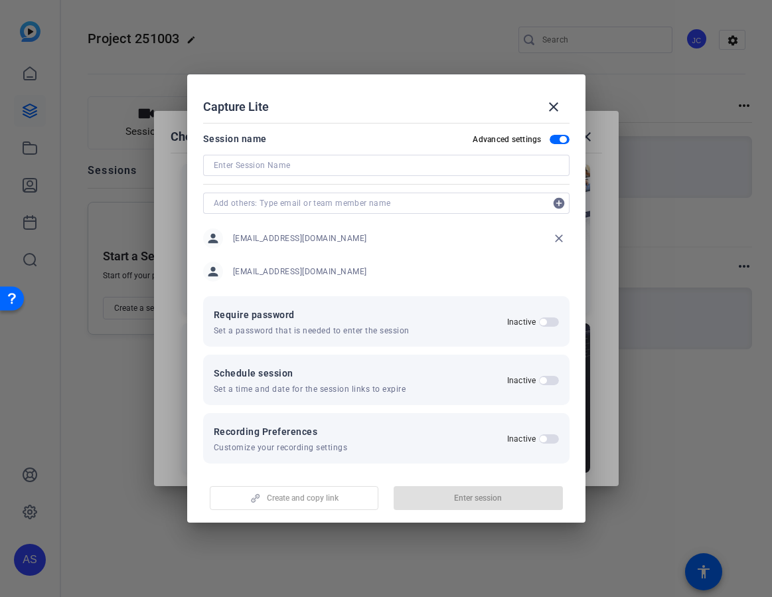
click at [367, 160] on input at bounding box center [386, 165] width 345 height 16
click at [557, 116] on span at bounding box center [554, 107] width 32 height 32
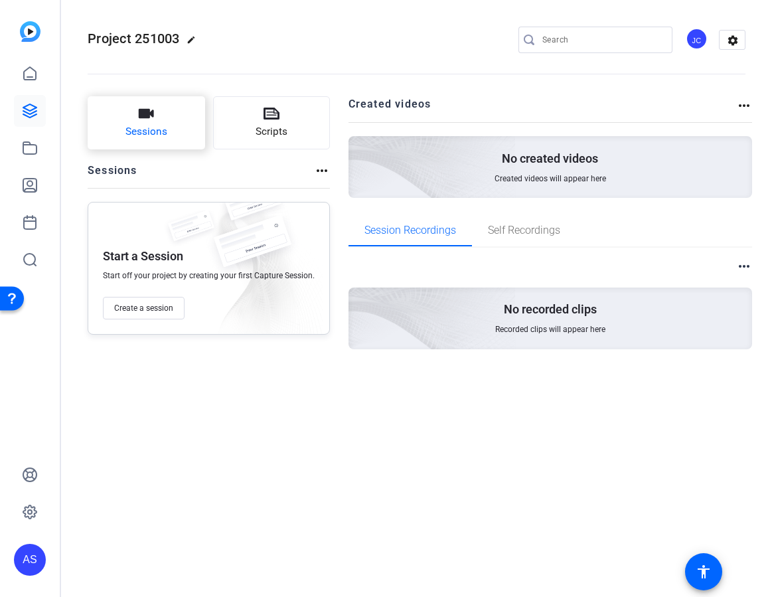
click at [132, 138] on span "Sessions" at bounding box center [147, 131] width 42 height 15
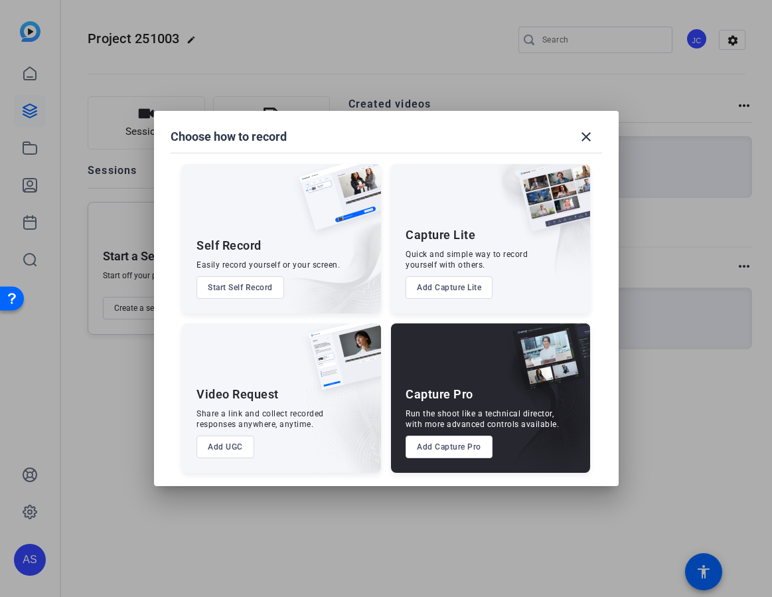
click at [451, 288] on button "Add Capture Lite" at bounding box center [449, 287] width 87 height 23
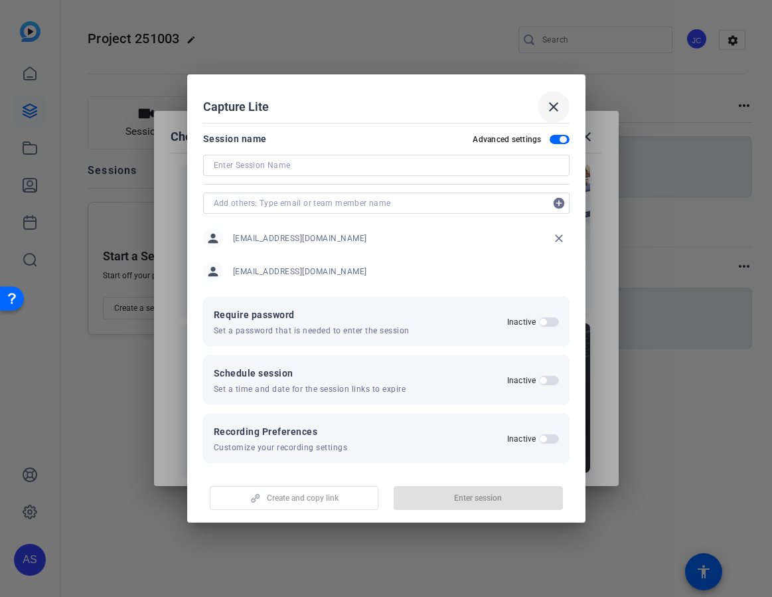
click at [551, 108] on mat-icon "close" at bounding box center [554, 107] width 16 height 16
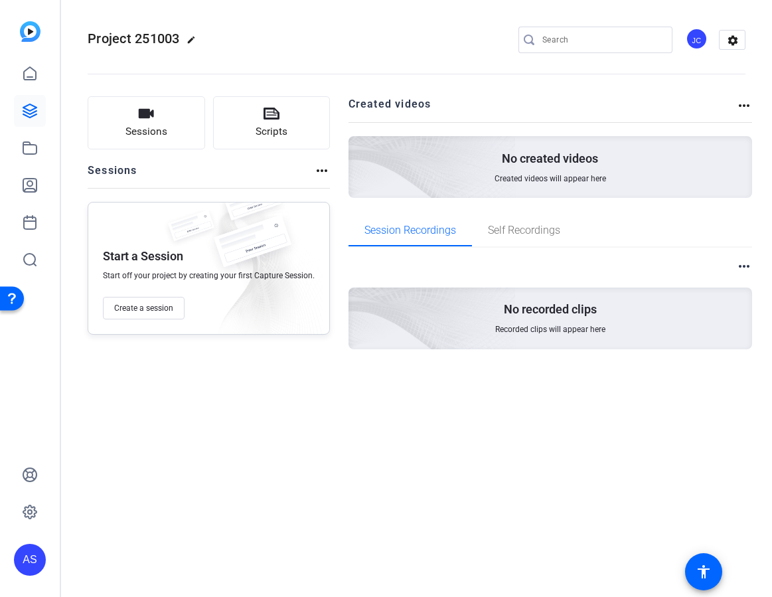
click at [164, 460] on div "Project 251003 edit JC settings Sessions Scripts Sessions more_horiz Start a Se…" at bounding box center [416, 298] width 711 height 597
click at [147, 134] on span "Sessions" at bounding box center [147, 131] width 42 height 15
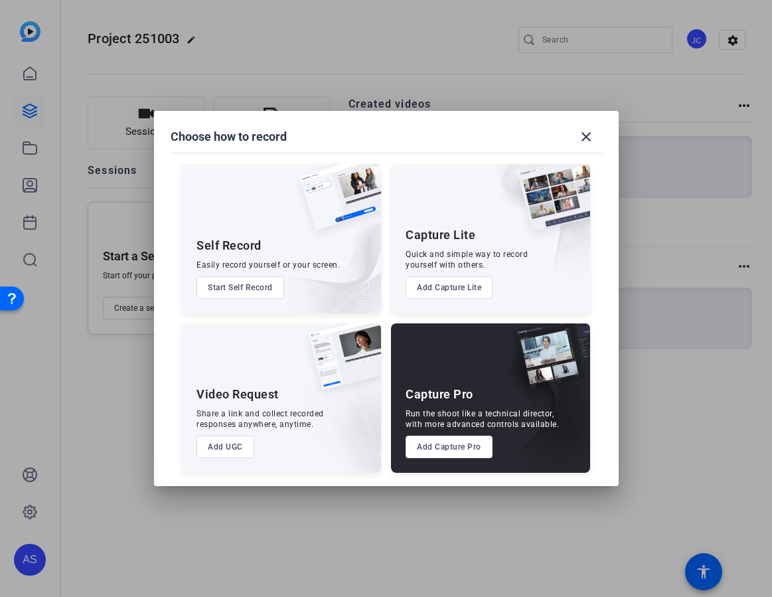
click at [422, 444] on button "Add Capture Pro" at bounding box center [449, 447] width 87 height 23
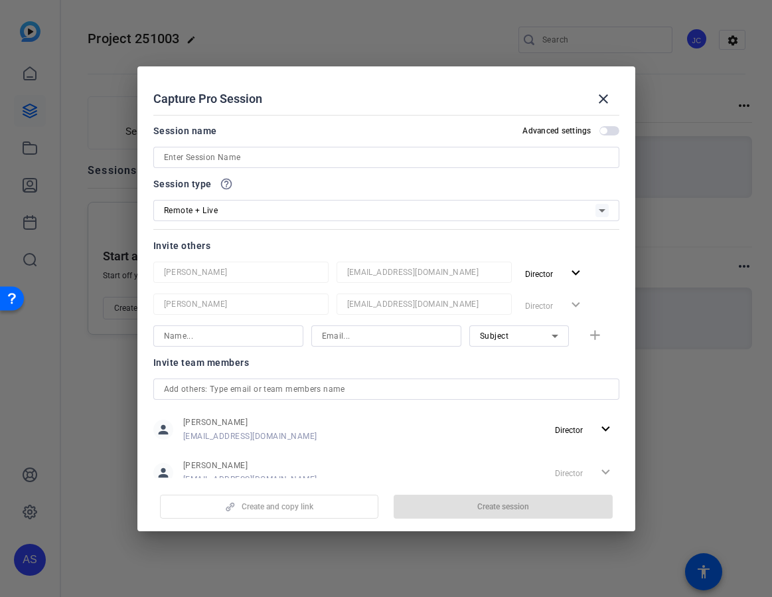
click at [290, 220] on div "Remote + Live" at bounding box center [386, 210] width 445 height 21
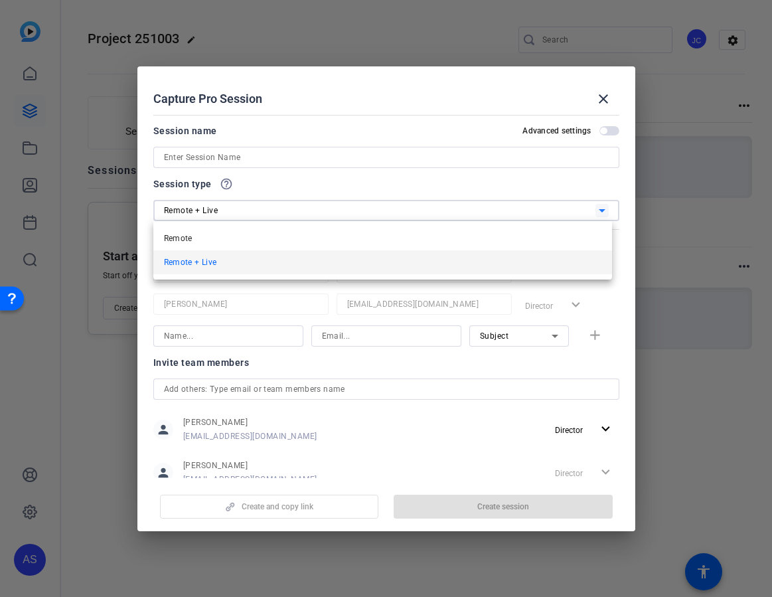
click at [291, 170] on div at bounding box center [386, 298] width 772 height 597
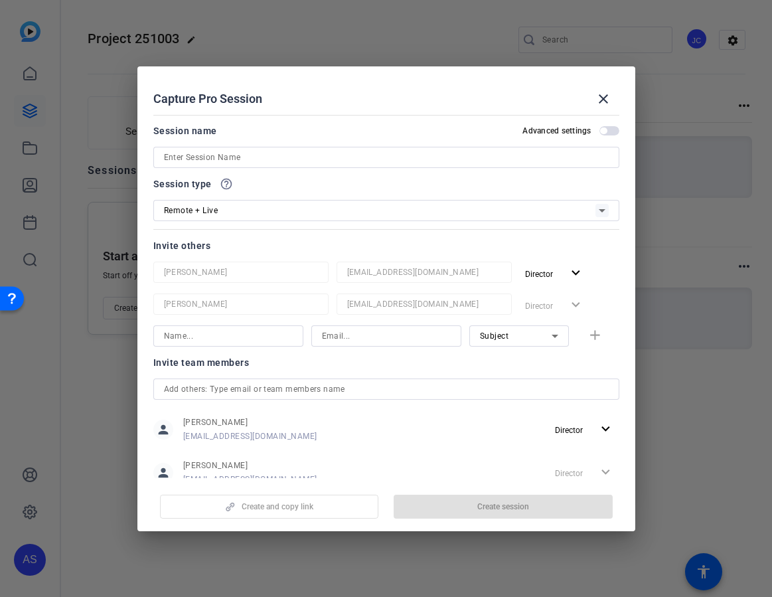
click at [300, 157] on input at bounding box center [386, 157] width 445 height 16
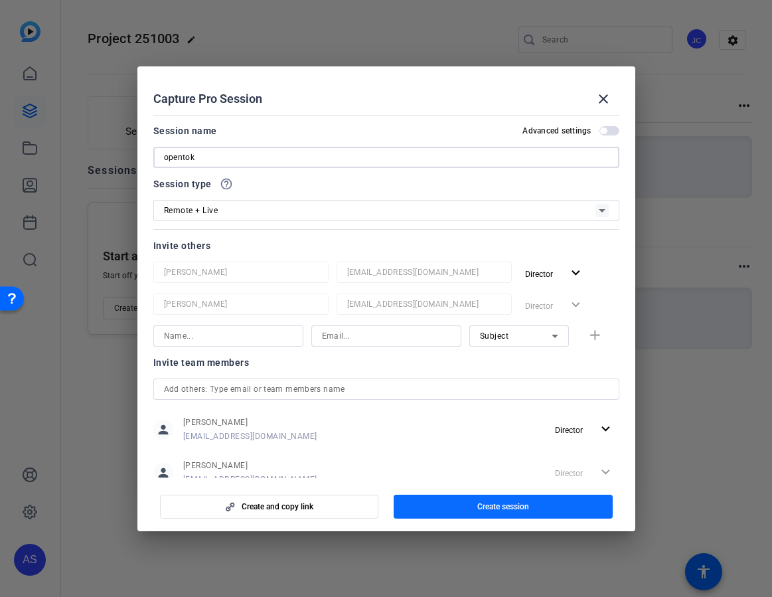
type input "opentok"
click at [418, 510] on span "button" at bounding box center [503, 507] width 219 height 32
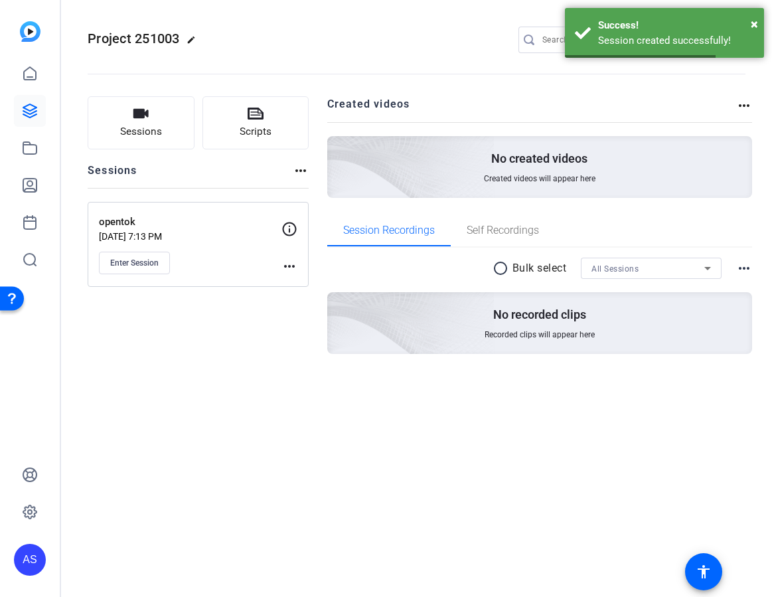
click at [418, 510] on div "Project 251003 edit JC settings Sessions Scripts Sessions more_horiz opentok [D…" at bounding box center [416, 298] width 711 height 597
click at [147, 126] on span "Sessions" at bounding box center [141, 131] width 42 height 15
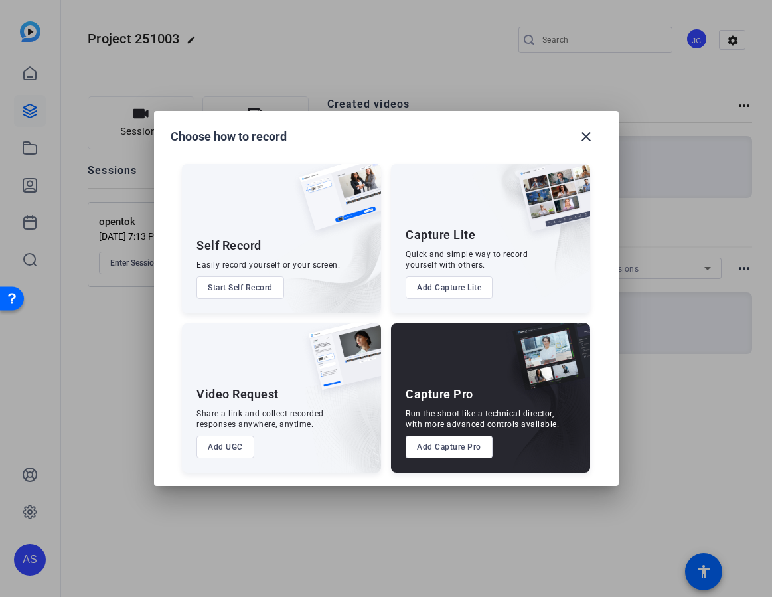
click at [219, 448] on button "Add UGC" at bounding box center [226, 447] width 58 height 23
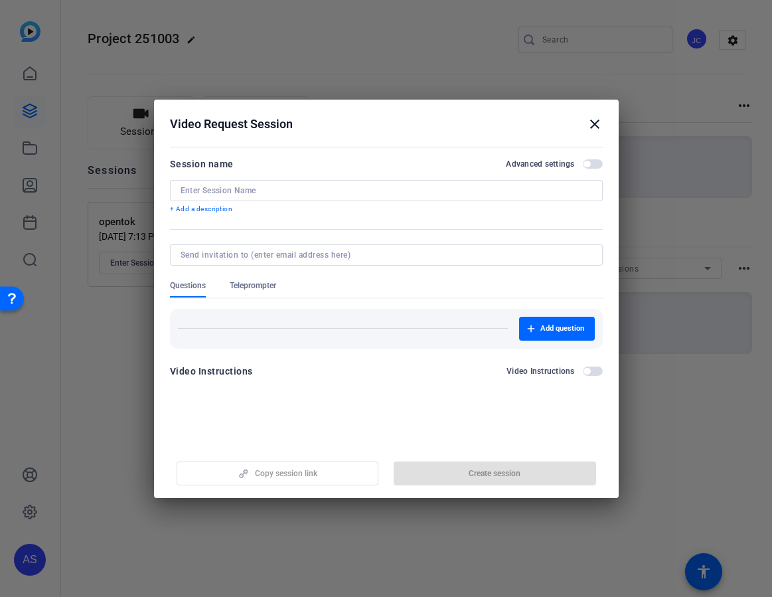
click at [320, 190] on input at bounding box center [387, 190] width 412 height 11
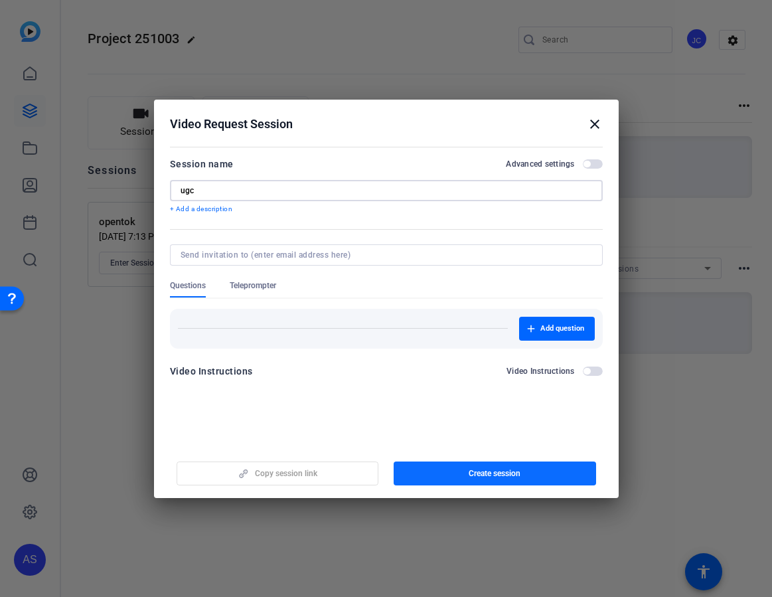
type input "ugc"
click at [507, 462] on span "button" at bounding box center [495, 474] width 203 height 32
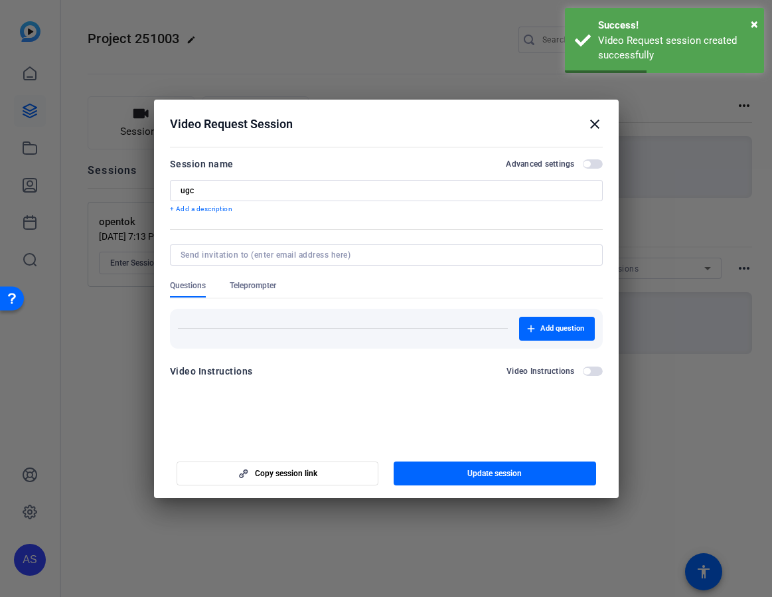
click at [603, 132] on h2 "Video Request Session close" at bounding box center [386, 121] width 465 height 43
click at [595, 130] on mat-icon "close" at bounding box center [595, 124] width 16 height 16
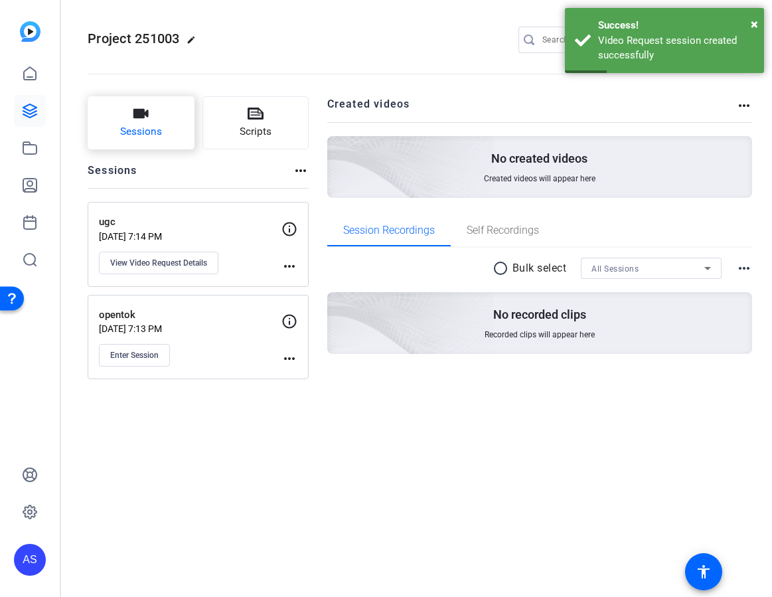
click at [116, 115] on button "Sessions" at bounding box center [141, 122] width 107 height 53
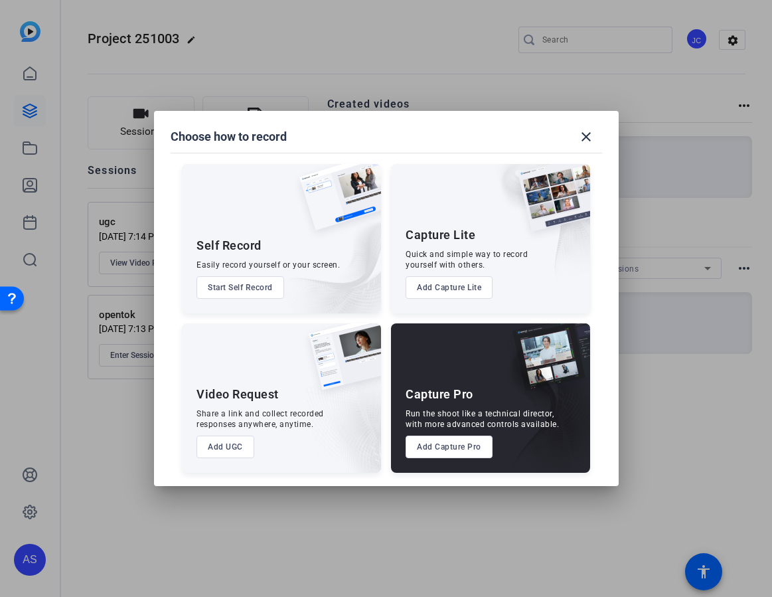
click at [270, 284] on button "Start Self Record" at bounding box center [241, 287] width 88 height 23
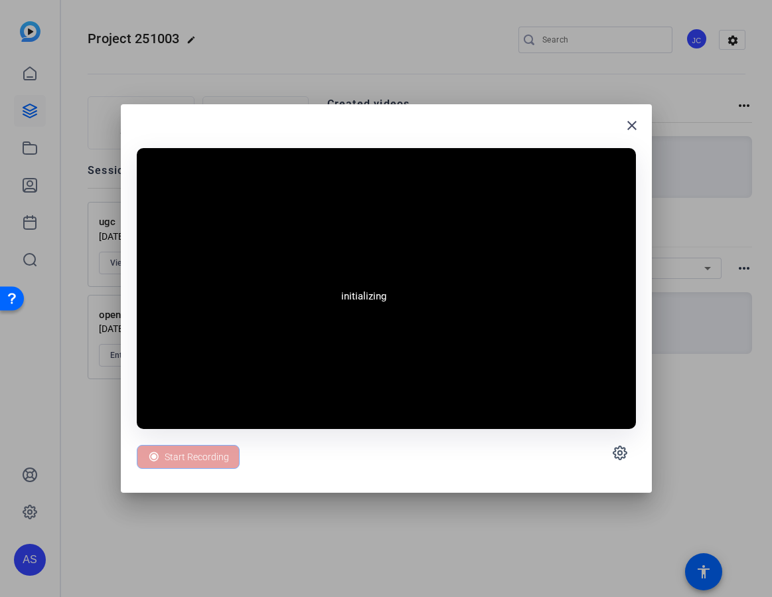
click at [224, 56] on div at bounding box center [386, 298] width 772 height 597
click at [177, 459] on span "Start Recording" at bounding box center [197, 456] width 64 height 25
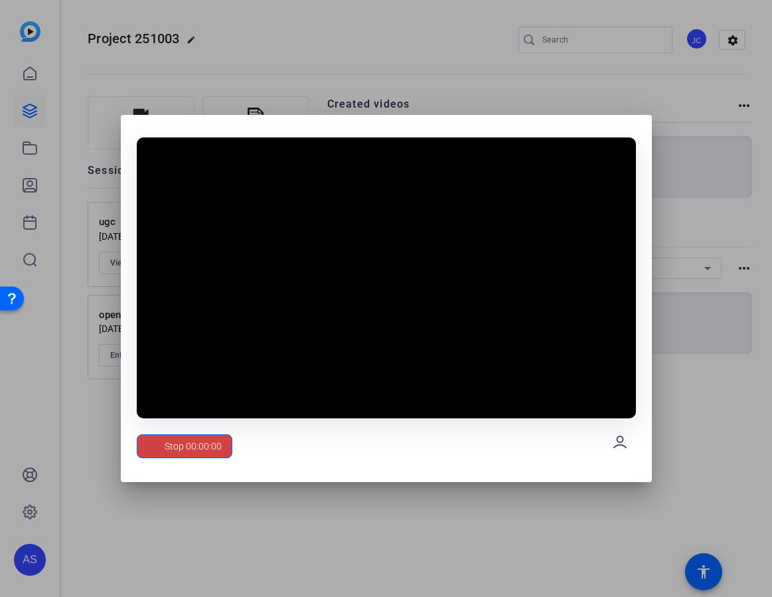
click at [483, 436] on div "Stop 00:00:00" at bounding box center [386, 442] width 499 height 48
click at [205, 447] on span "Stop 00:00:02" at bounding box center [193, 446] width 57 height 25
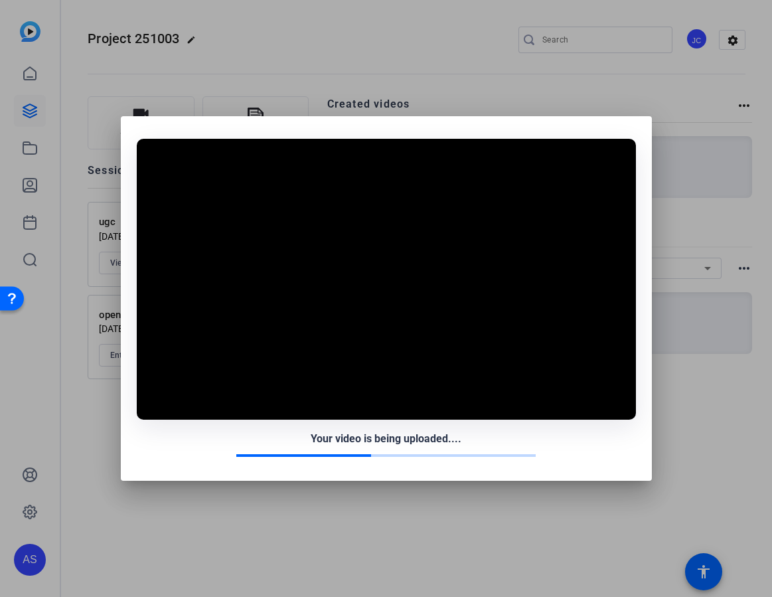
click at [204, 444] on div "Your video is being uploaded...." at bounding box center [386, 439] width 499 height 16
click at [574, 454] on div at bounding box center [386, 455] width 499 height 3
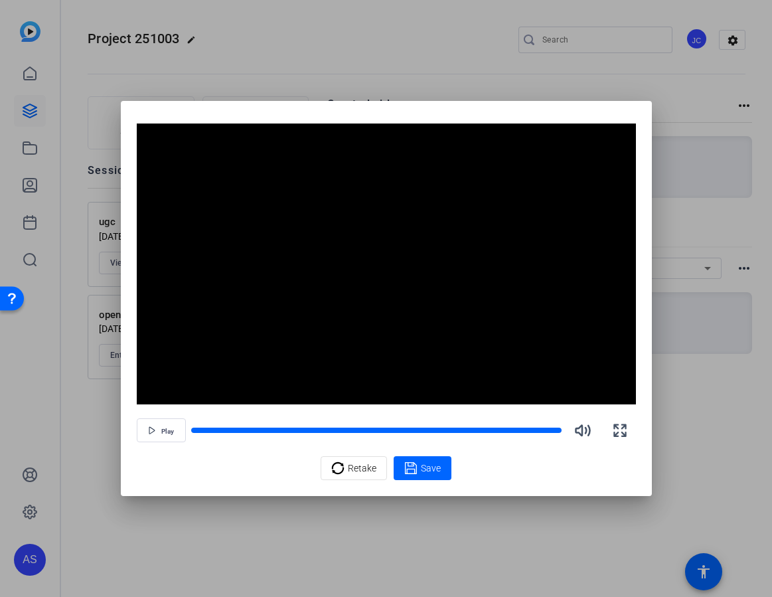
click at [438, 466] on span "Save" at bounding box center [431, 469] width 20 height 14
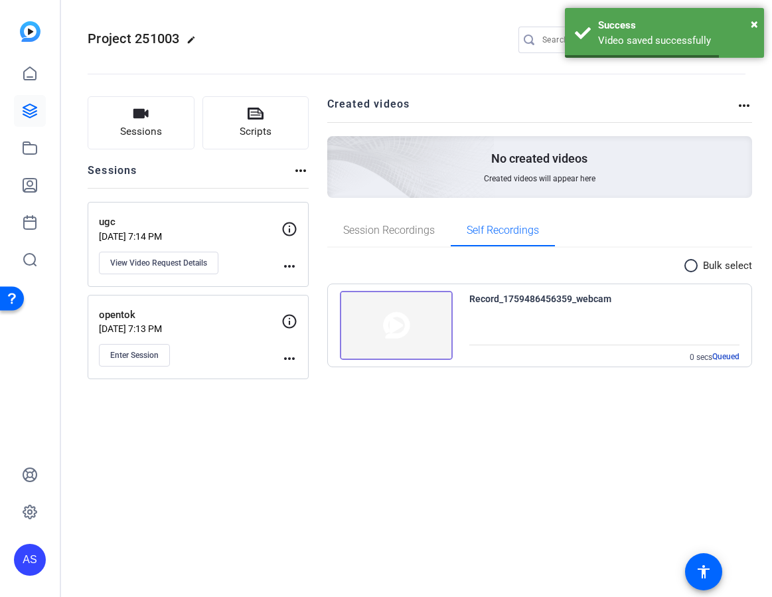
click at [441, 464] on div "Project 251003 edit JC settings Sessions Scripts Sessions more_horiz ugc [DATE]…" at bounding box center [416, 298] width 711 height 597
click at [751, 22] on span "×" at bounding box center [754, 24] width 7 height 16
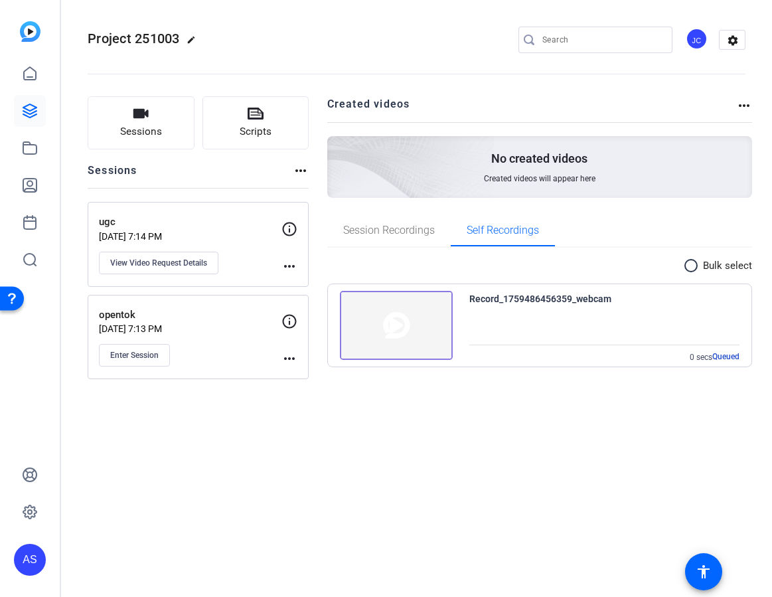
click at [632, 82] on openreel-divider-bar at bounding box center [417, 70] width 658 height 41
